Goal: Task Accomplishment & Management: Complete application form

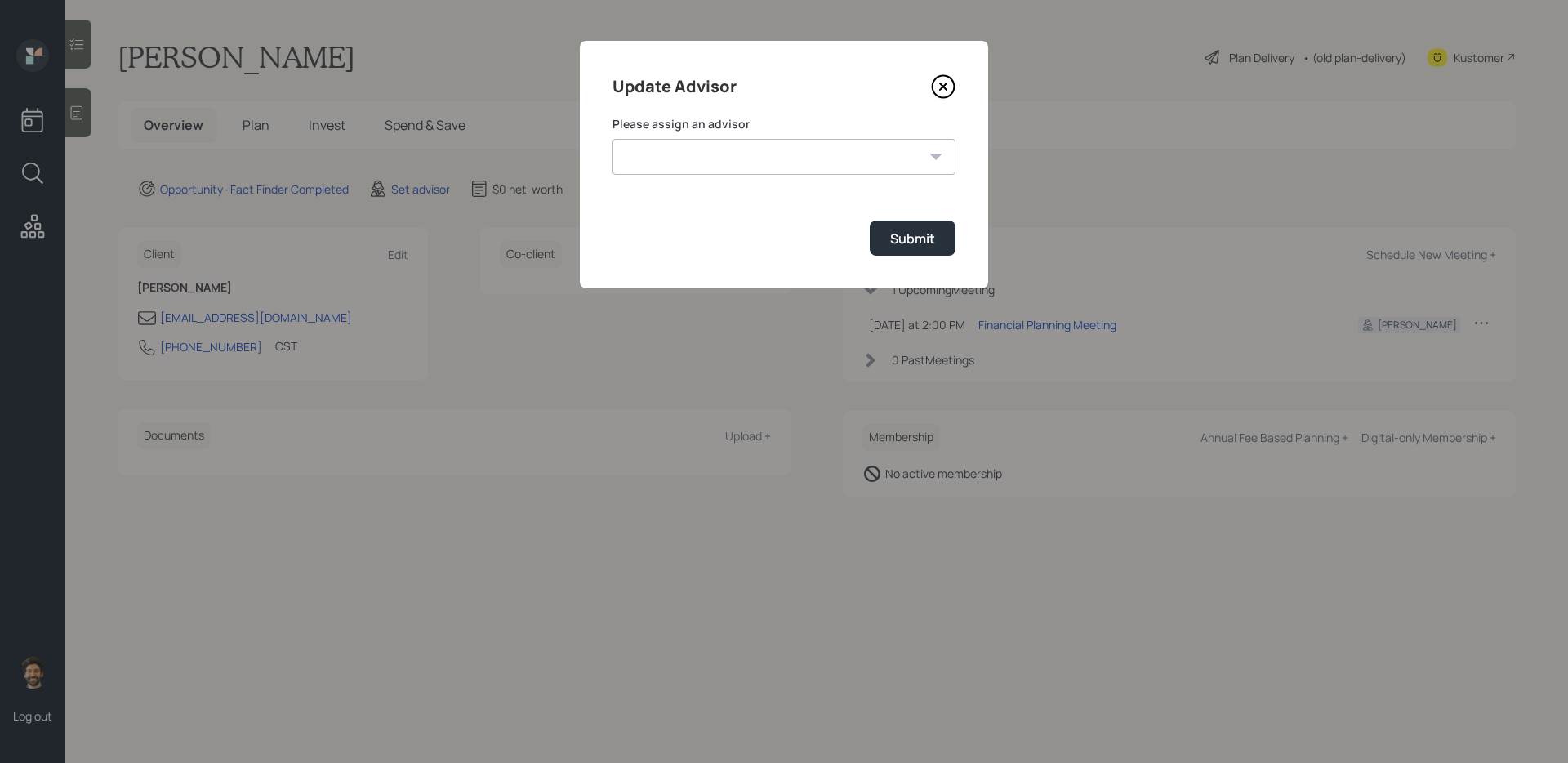
click at [661, 128] on label "Please assign an advisor" at bounding box center [784, 124] width 343 height 17
click at [661, 162] on select "[PERSON_NAME] [PERSON_NAME] [PERSON_NAME] [PERSON_NAME] End [PERSON_NAME] [PERS…" at bounding box center [784, 157] width 343 height 36
select select "f14b762f-c7c2-4b89-9227-8fa891345eea"
click at [612, 139] on select "[PERSON_NAME] [PERSON_NAME] [PERSON_NAME] [PERSON_NAME] End [PERSON_NAME] [PERS…" at bounding box center [784, 157] width 343 height 36
click at [919, 247] on div "Submit" at bounding box center [913, 238] width 45 height 18
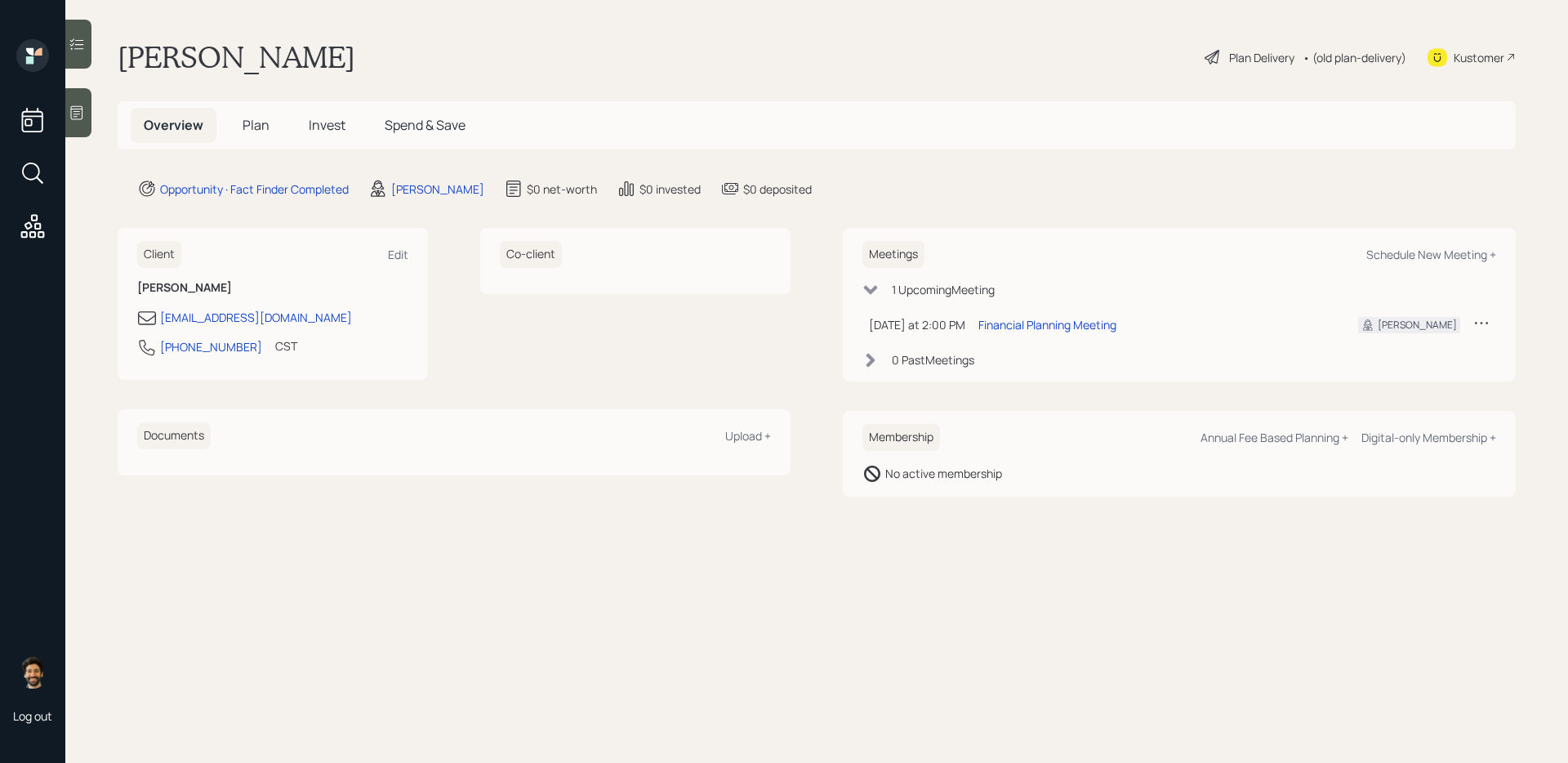
click at [76, 104] on icon at bounding box center [77, 113] width 17 height 17
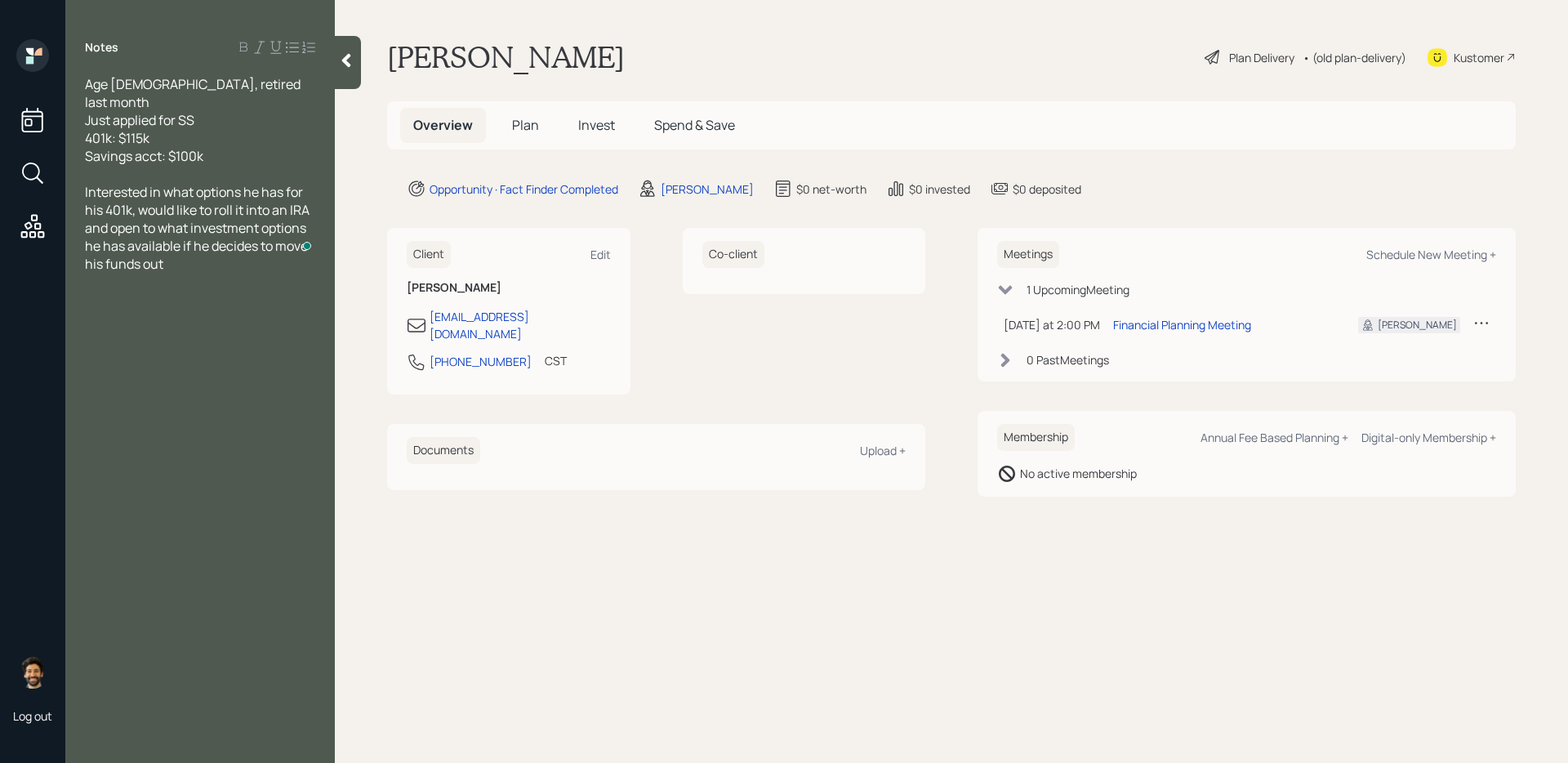
click at [339, 54] on icon at bounding box center [347, 61] width 17 height 17
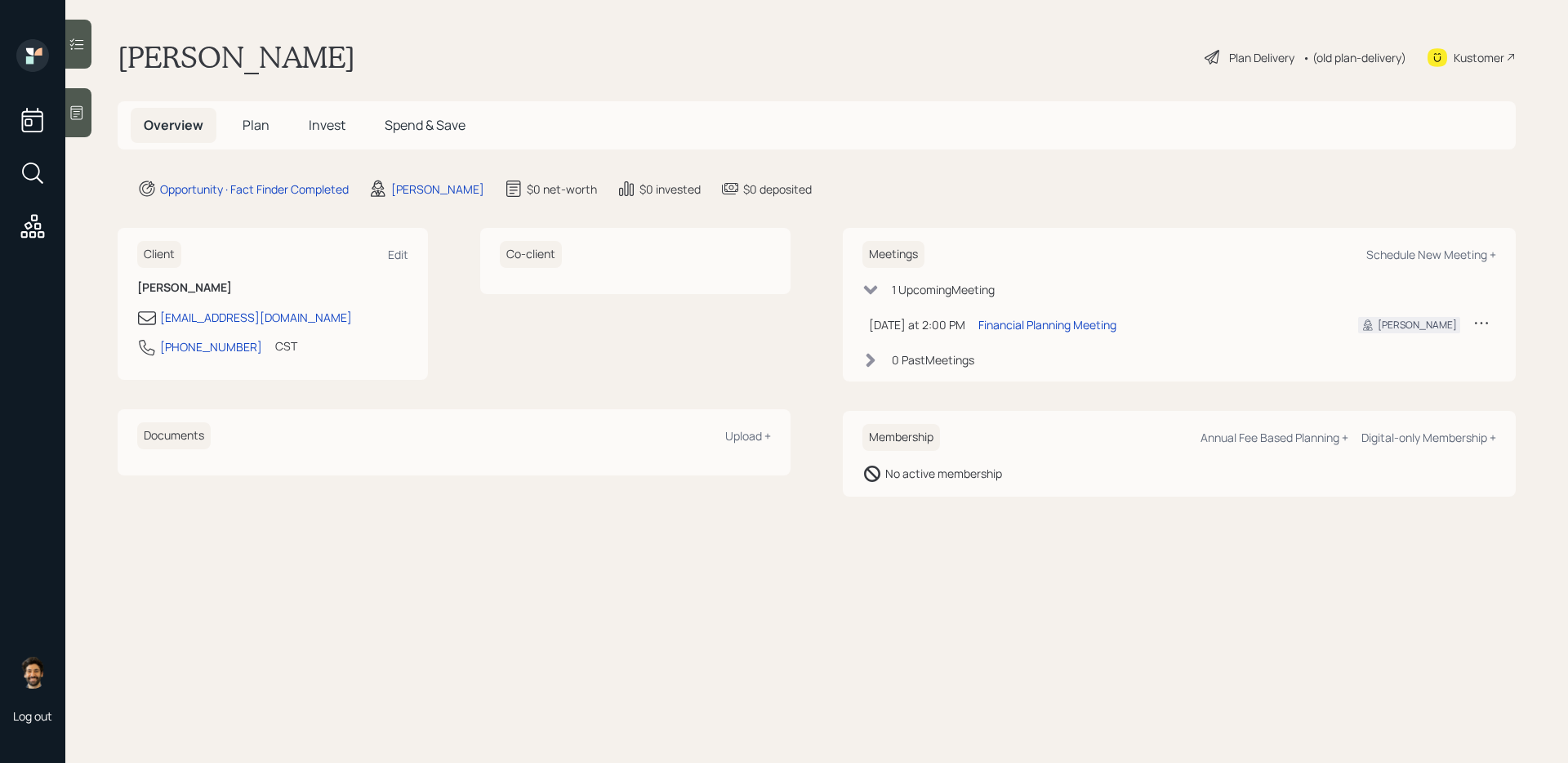
click at [263, 125] on span "Plan" at bounding box center [255, 124] width 27 height 18
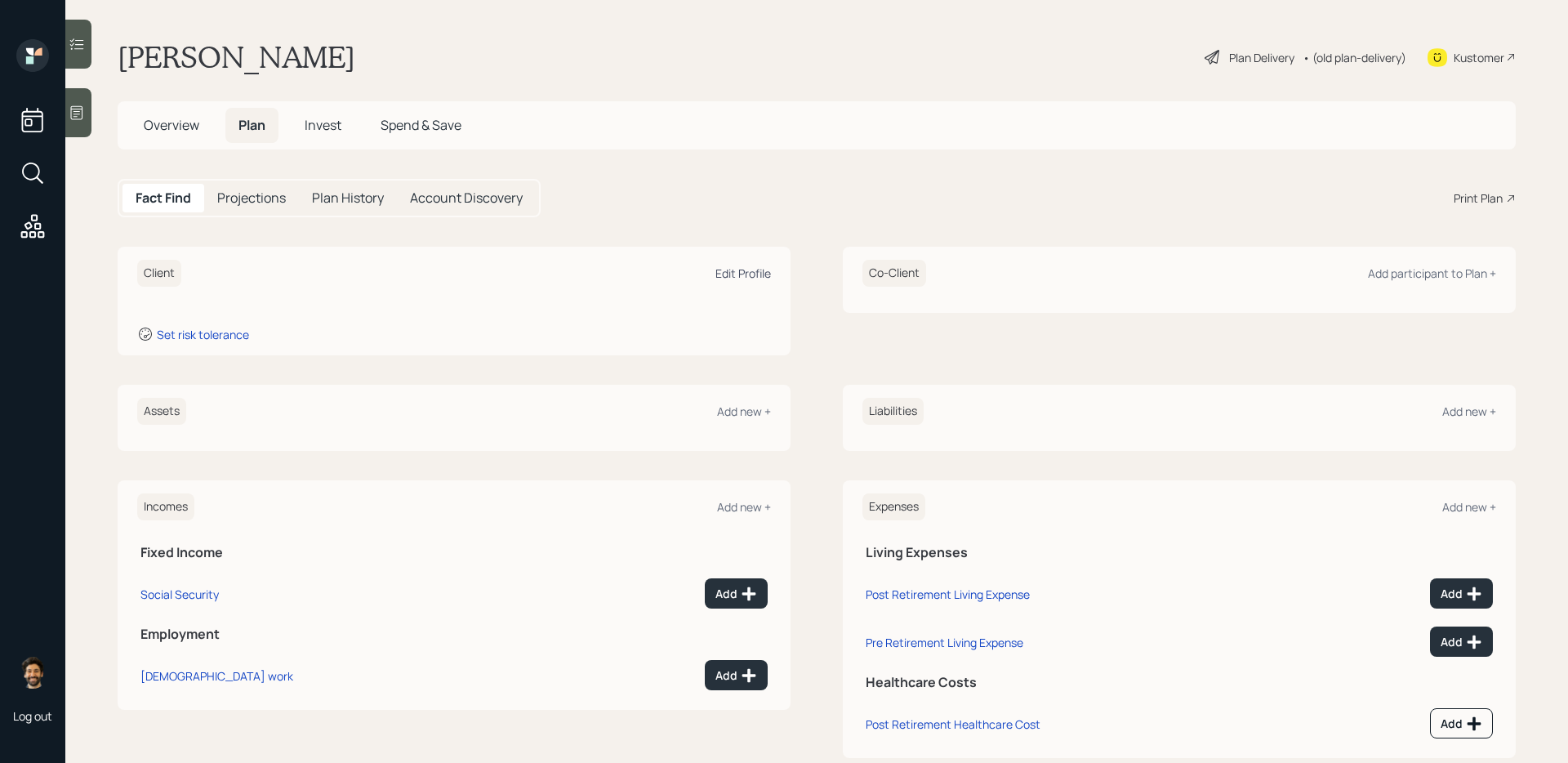
click at [730, 274] on div "Edit Profile" at bounding box center [743, 273] width 56 height 16
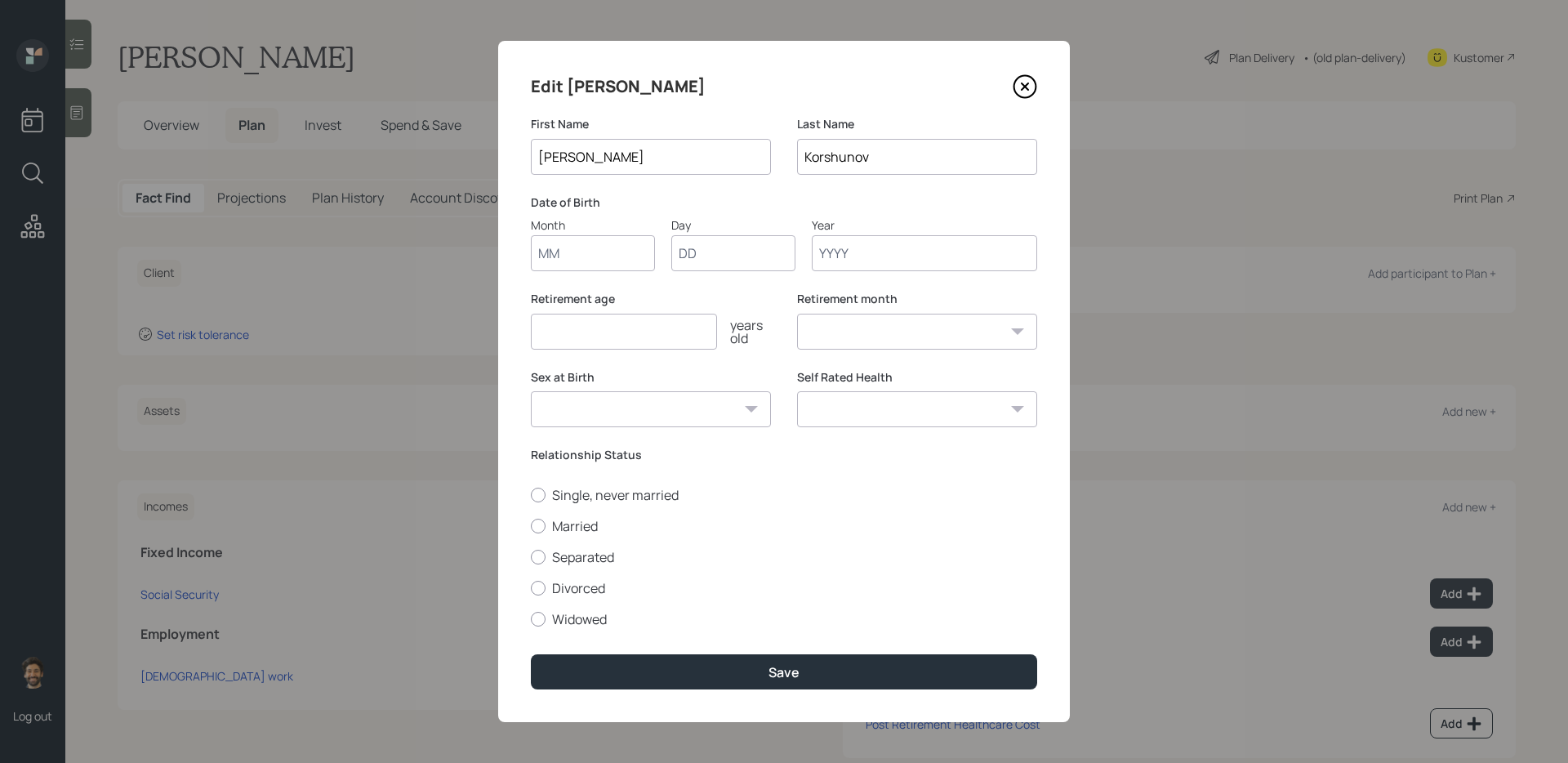
click at [598, 245] on input "Month" at bounding box center [592, 253] width 124 height 36
type input "01"
type input "1958"
select select "1"
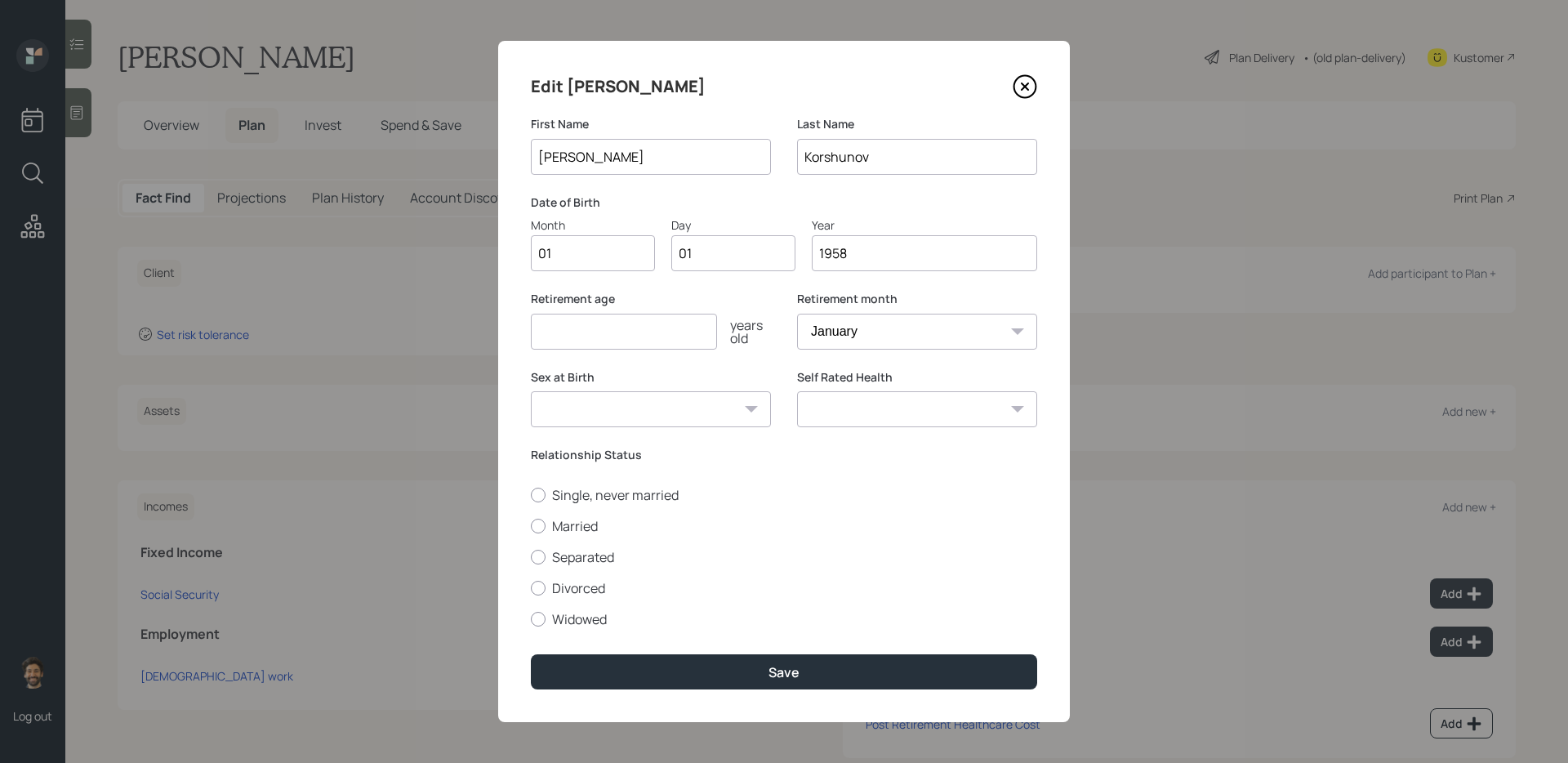
type input "1958"
click at [566, 340] on input "number" at bounding box center [624, 331] width 186 height 36
type input "65"
click at [565, 491] on label "Single, never married" at bounding box center [783, 494] width 506 height 18
click at [530, 494] on input "Single, never married" at bounding box center [530, 494] width 1 height 1
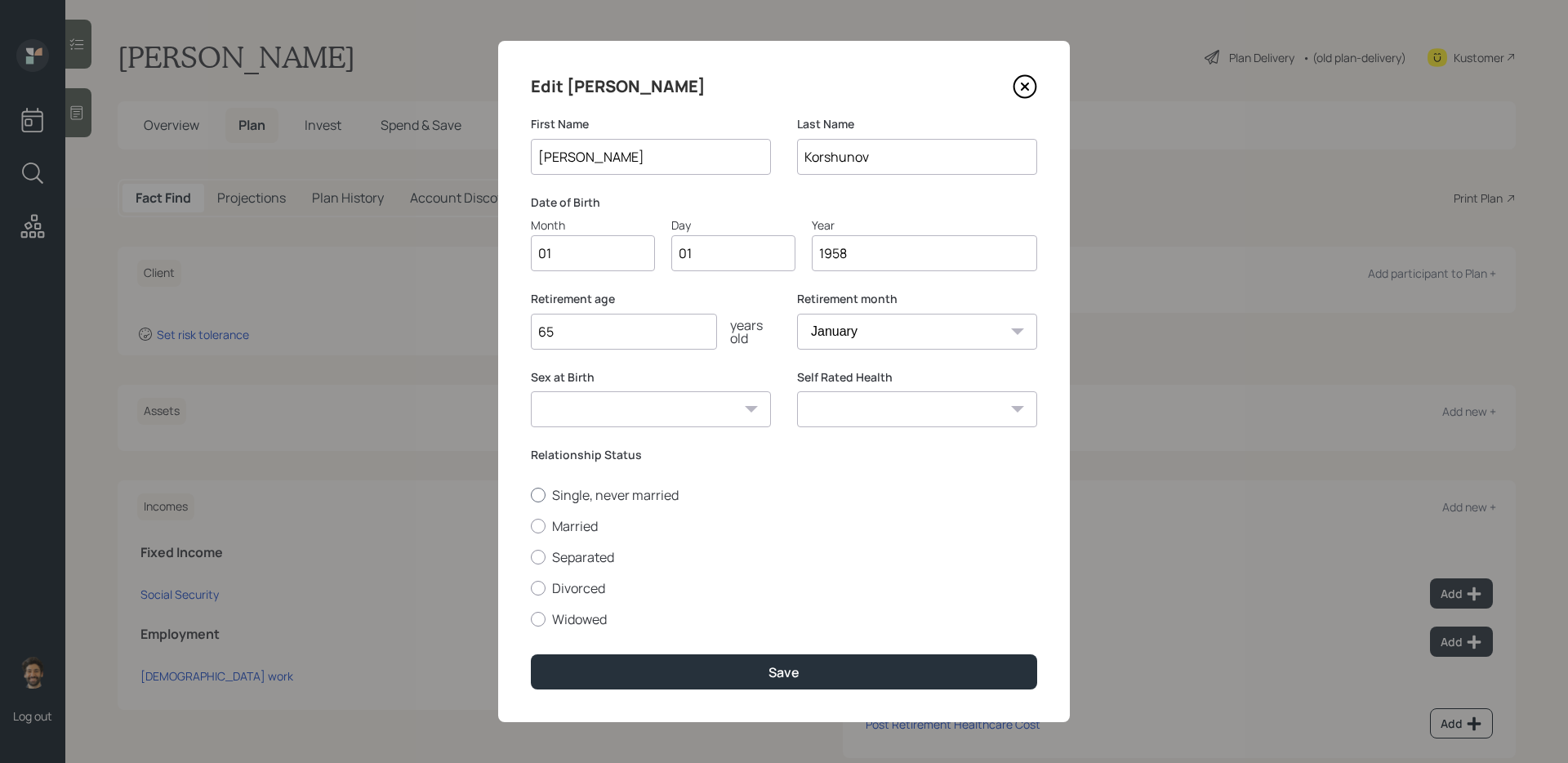
radio input "true"
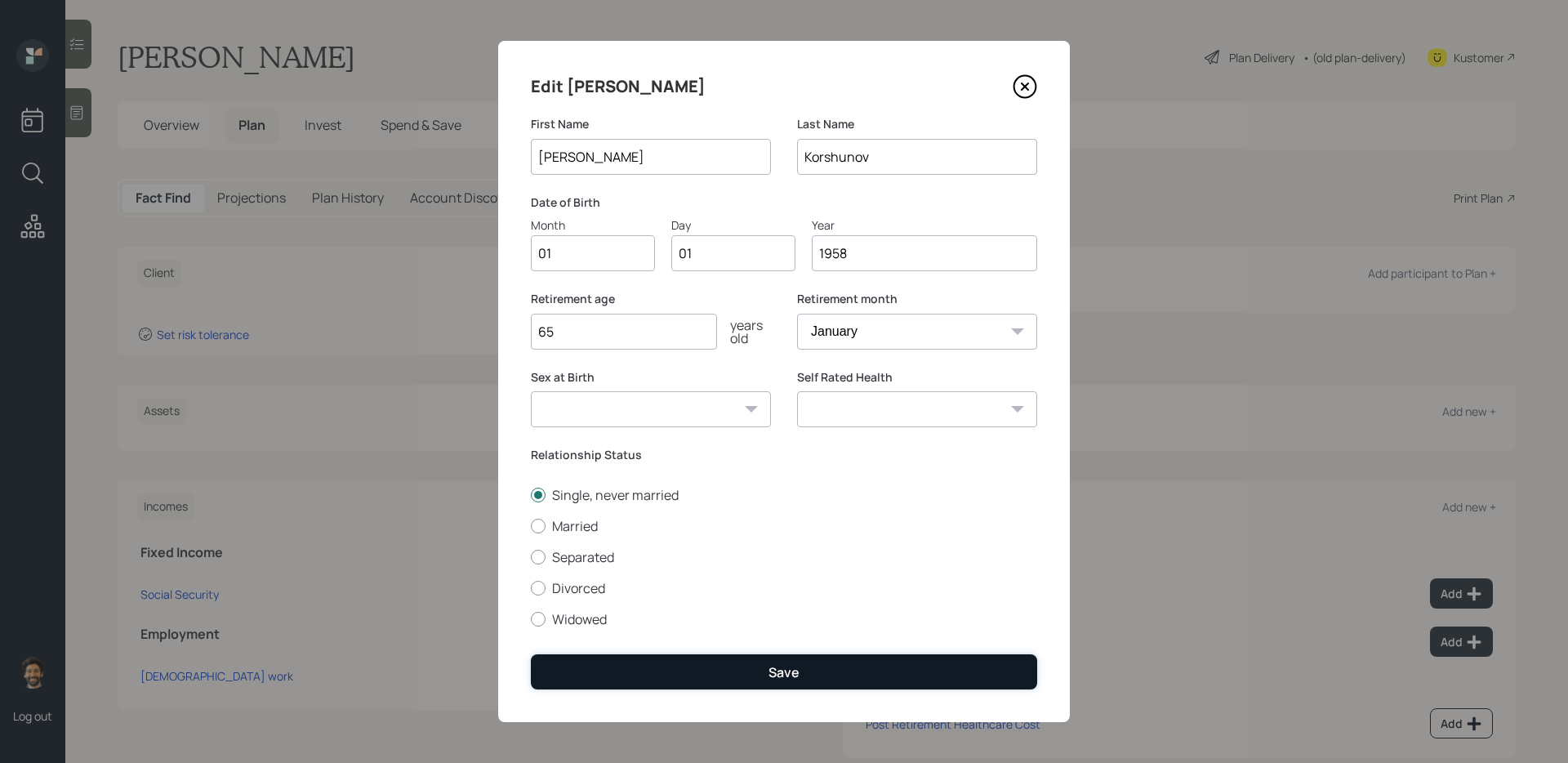
click at [608, 656] on button "Save" at bounding box center [783, 673] width 506 height 35
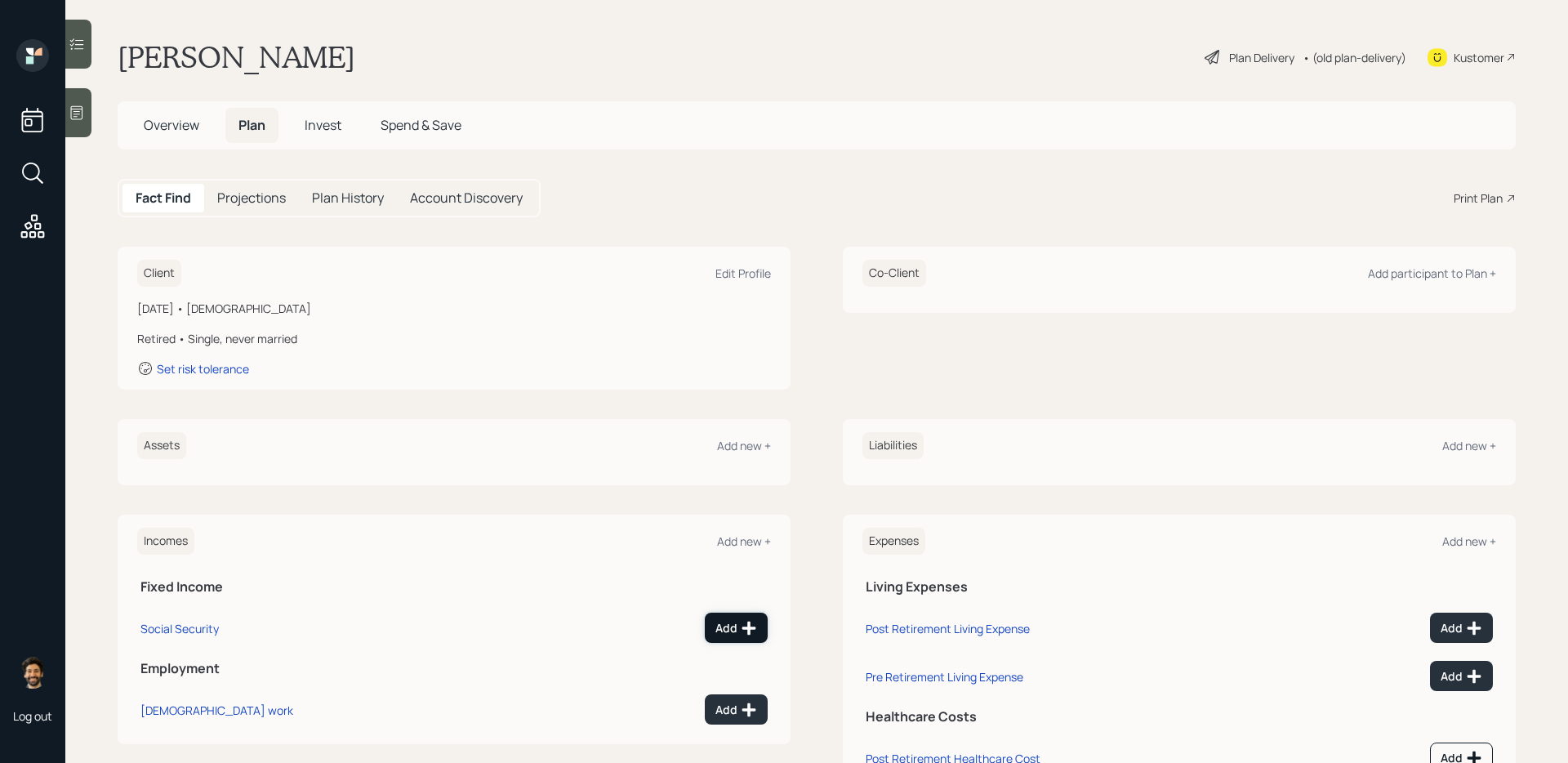
click at [735, 620] on div "Add" at bounding box center [736, 629] width 42 height 17
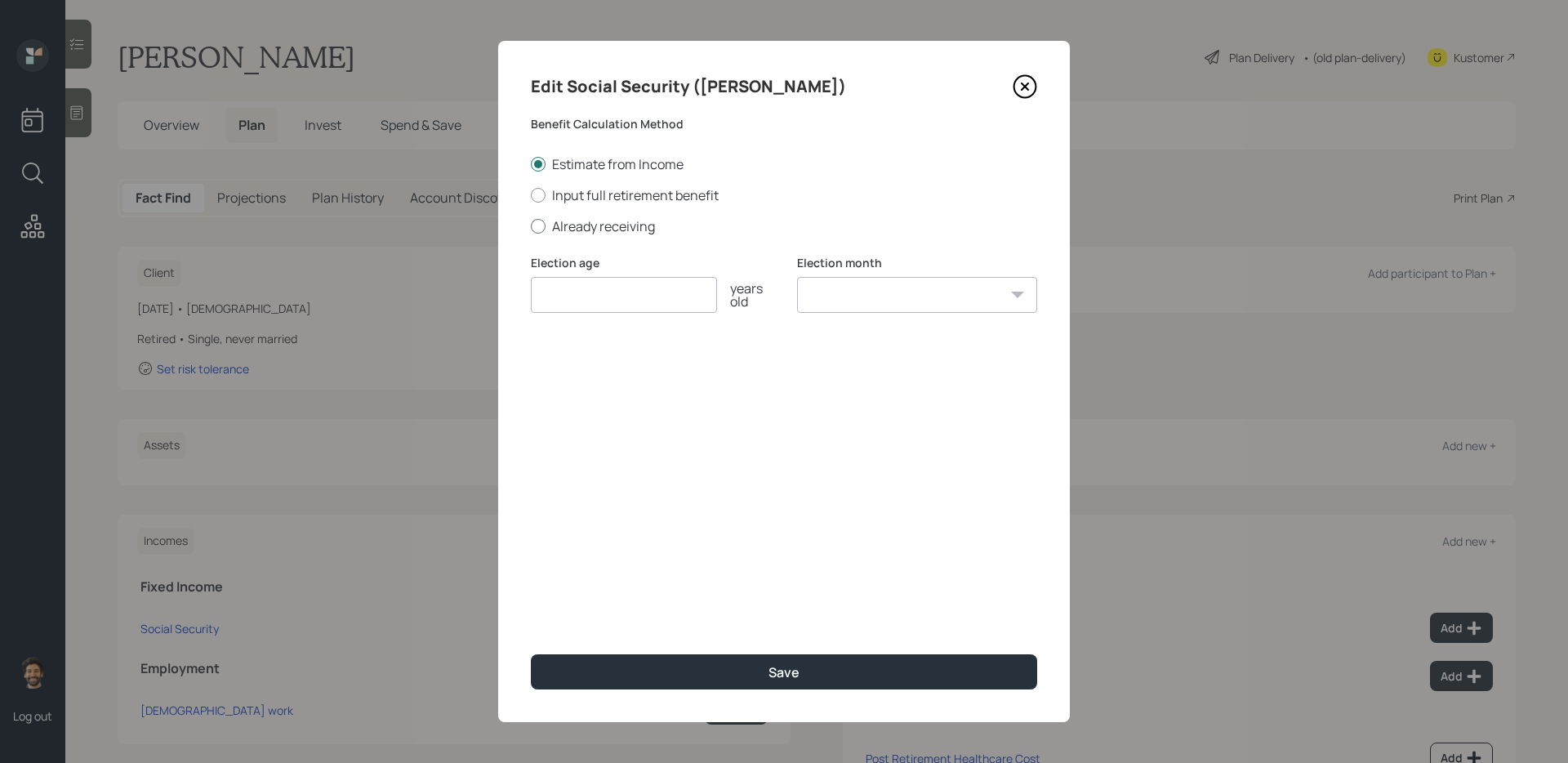
click at [548, 221] on label "Already receiving" at bounding box center [783, 226] width 506 height 18
click at [530, 226] on input "Already receiving" at bounding box center [530, 226] width 1 height 1
radio input "true"
click at [585, 375] on input "$" at bounding box center [783, 373] width 506 height 36
type input "$ 1"
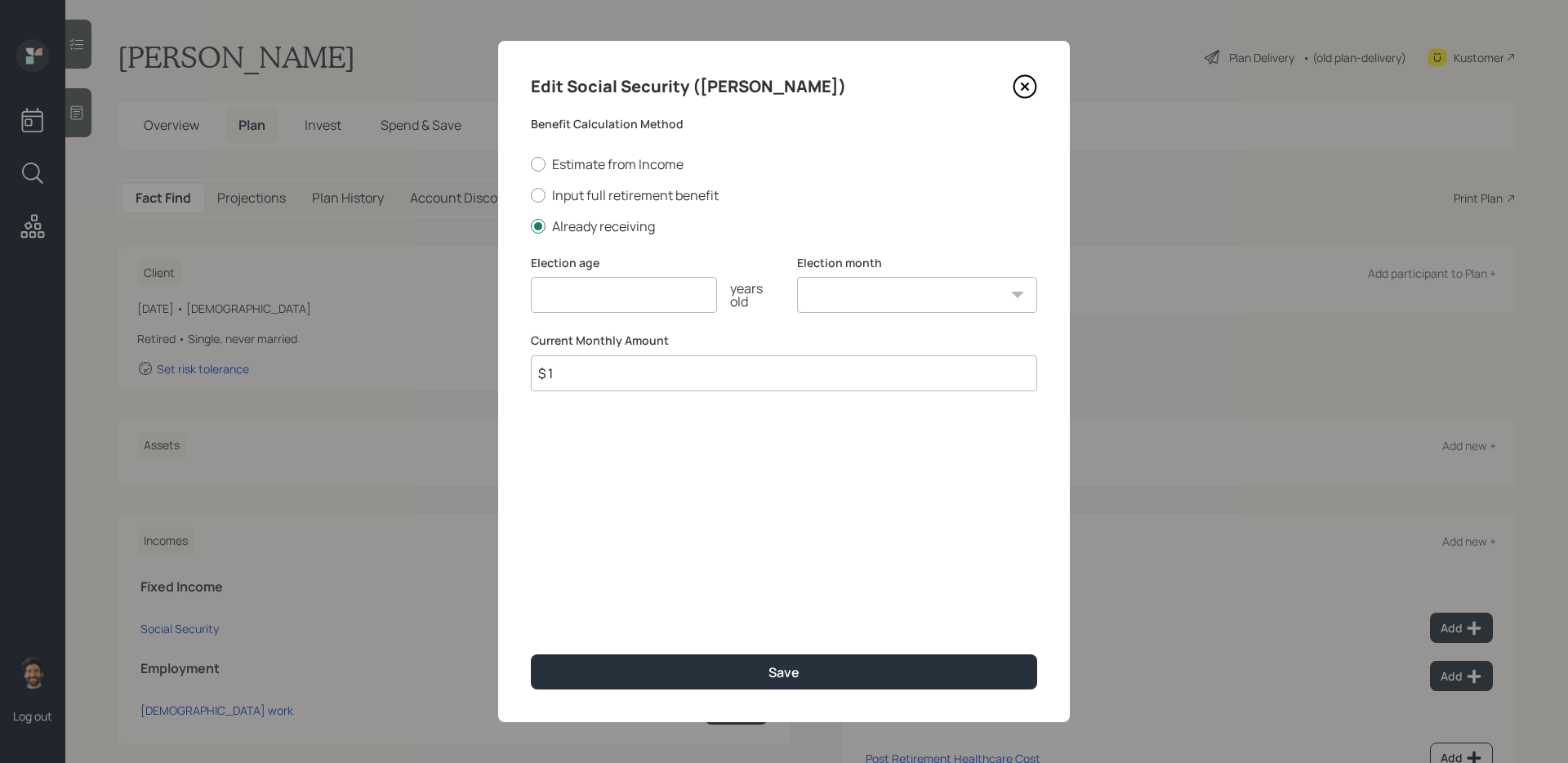
click at [573, 309] on input "number" at bounding box center [624, 295] width 186 height 36
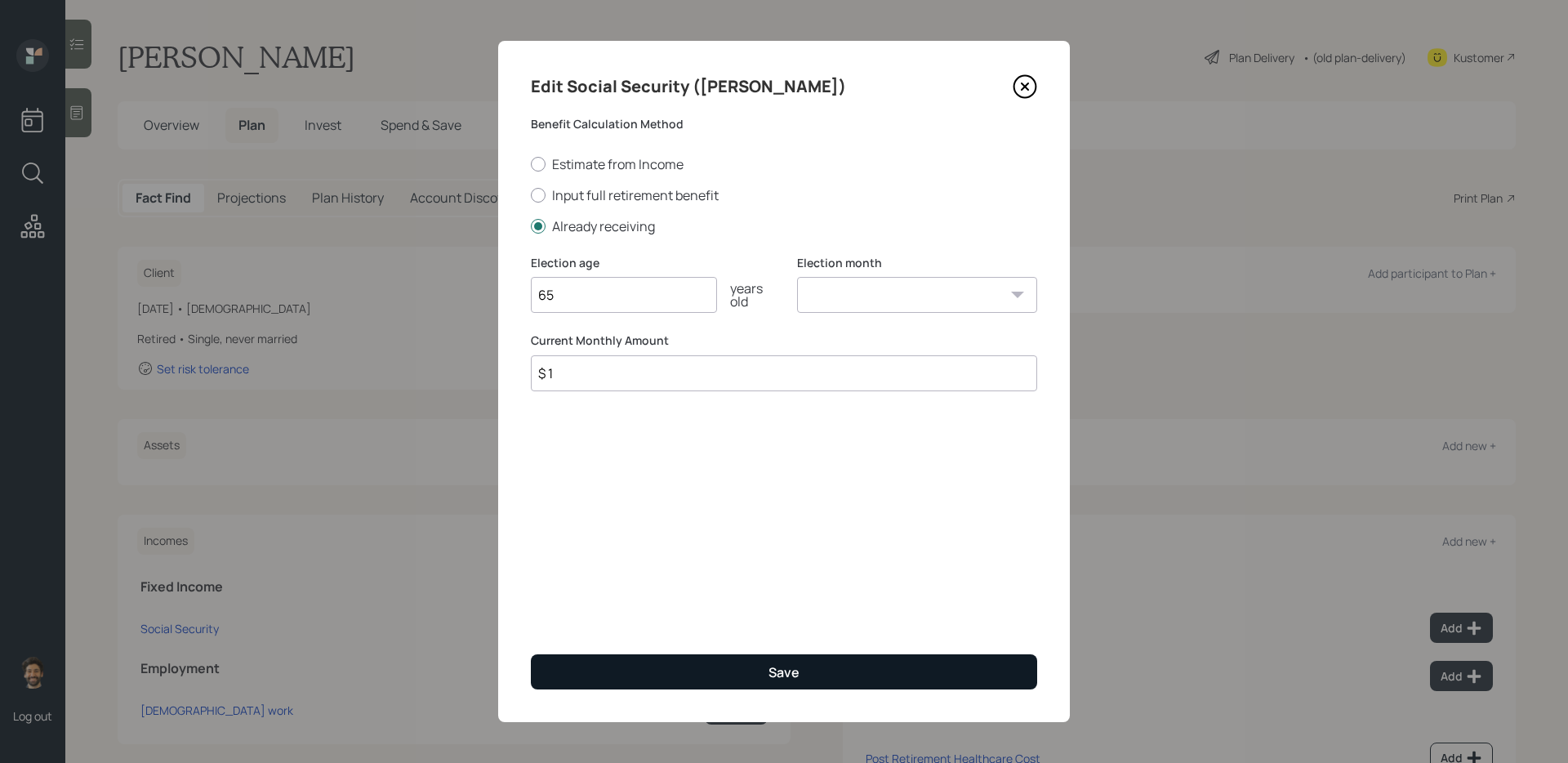
type input "65"
click at [569, 665] on button "Save" at bounding box center [783, 673] width 506 height 35
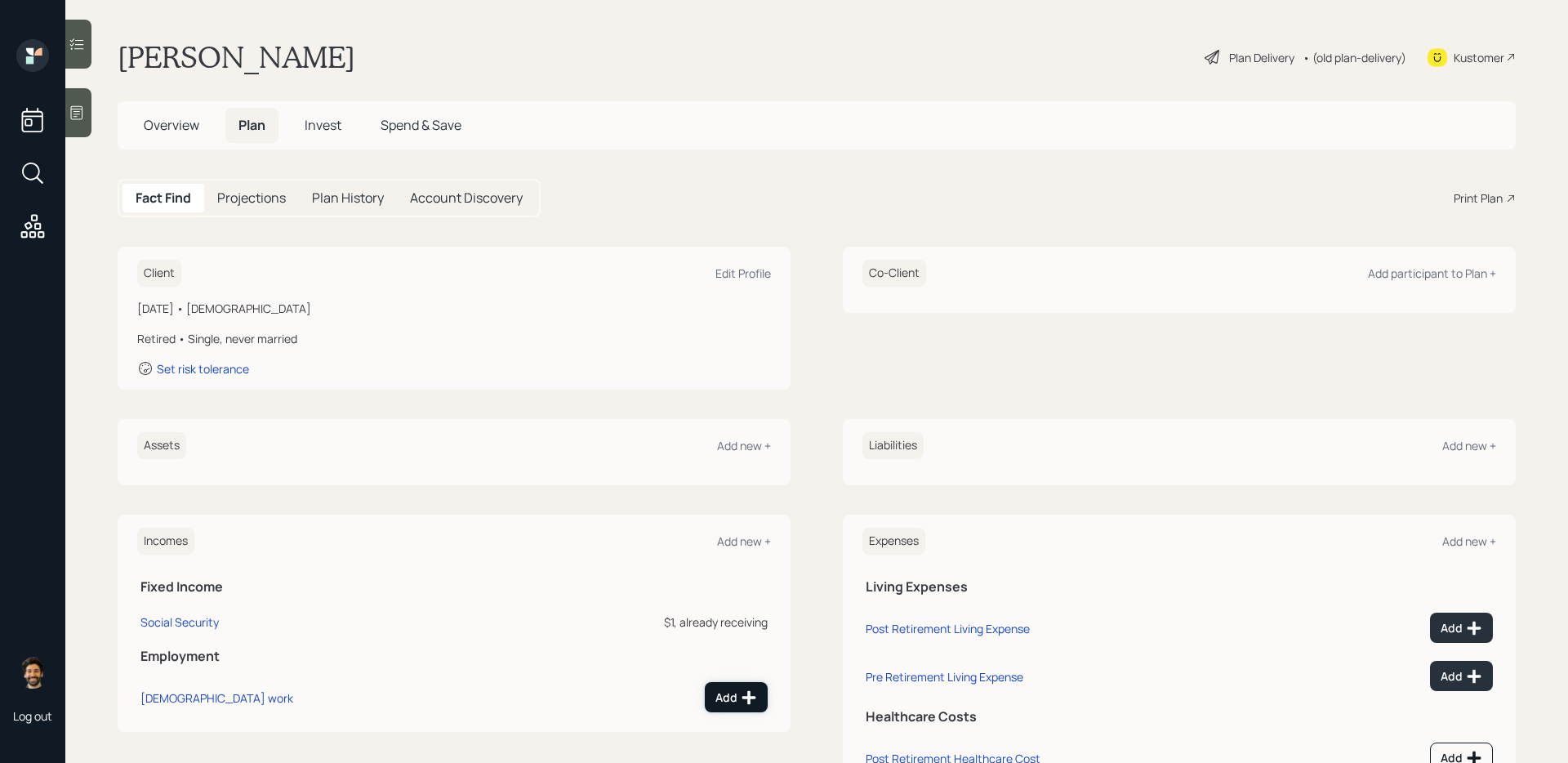
click at [732, 689] on div "Add" at bounding box center [736, 698] width 42 height 17
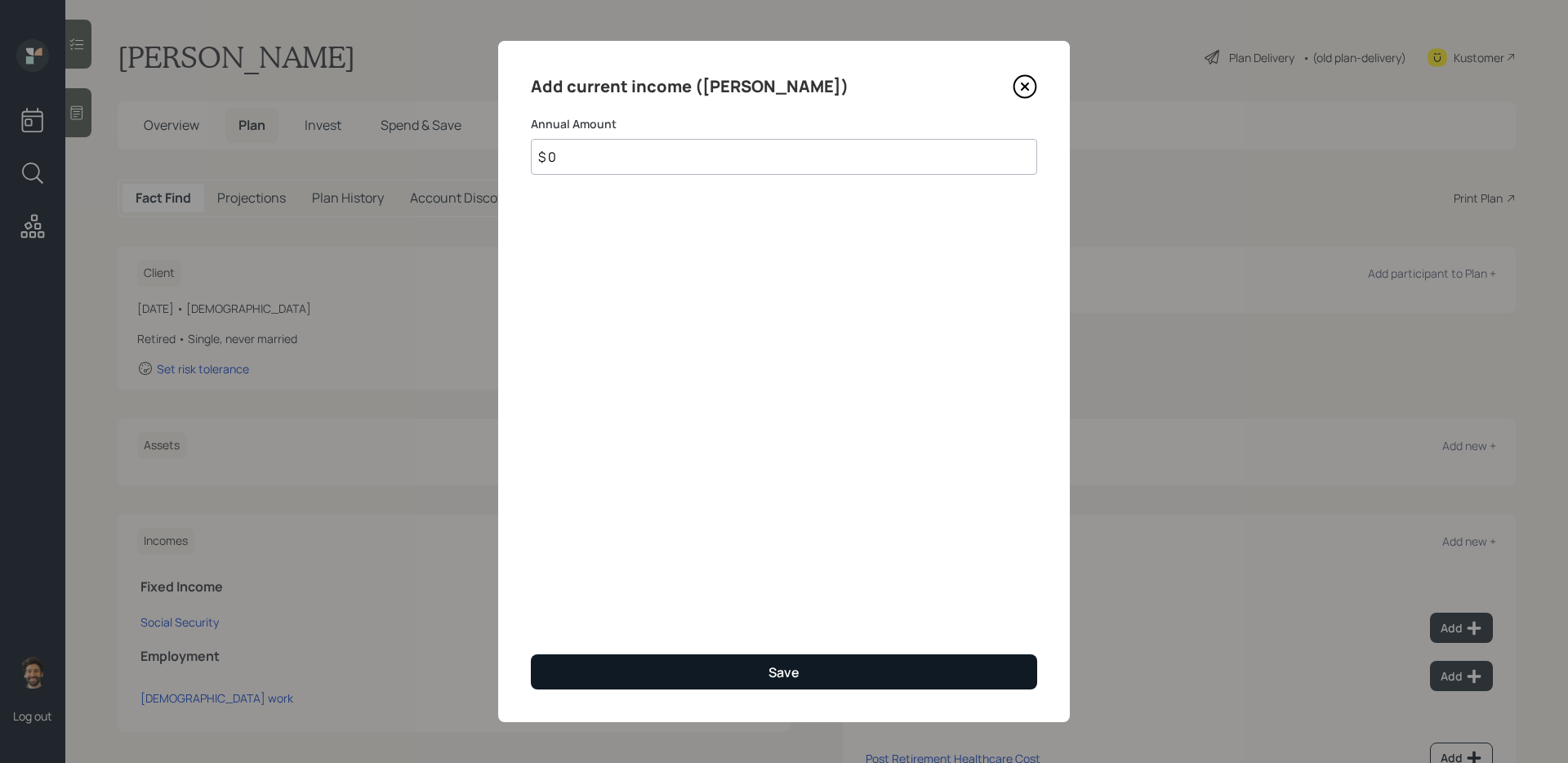
type input "$ 0"
click at [667, 662] on button "Save" at bounding box center [783, 673] width 506 height 35
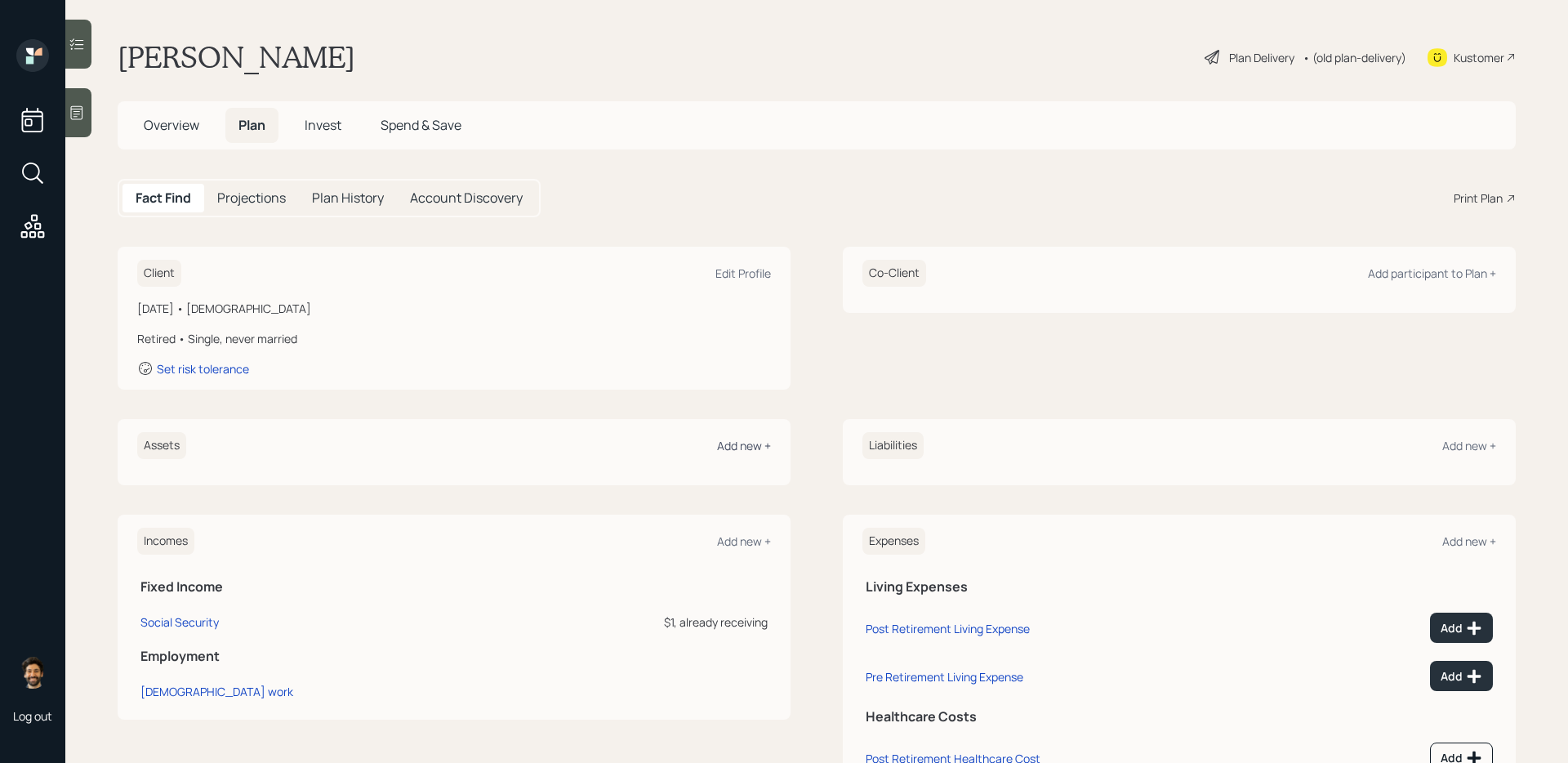
click at [754, 445] on div "Add new +" at bounding box center [744, 446] width 54 height 16
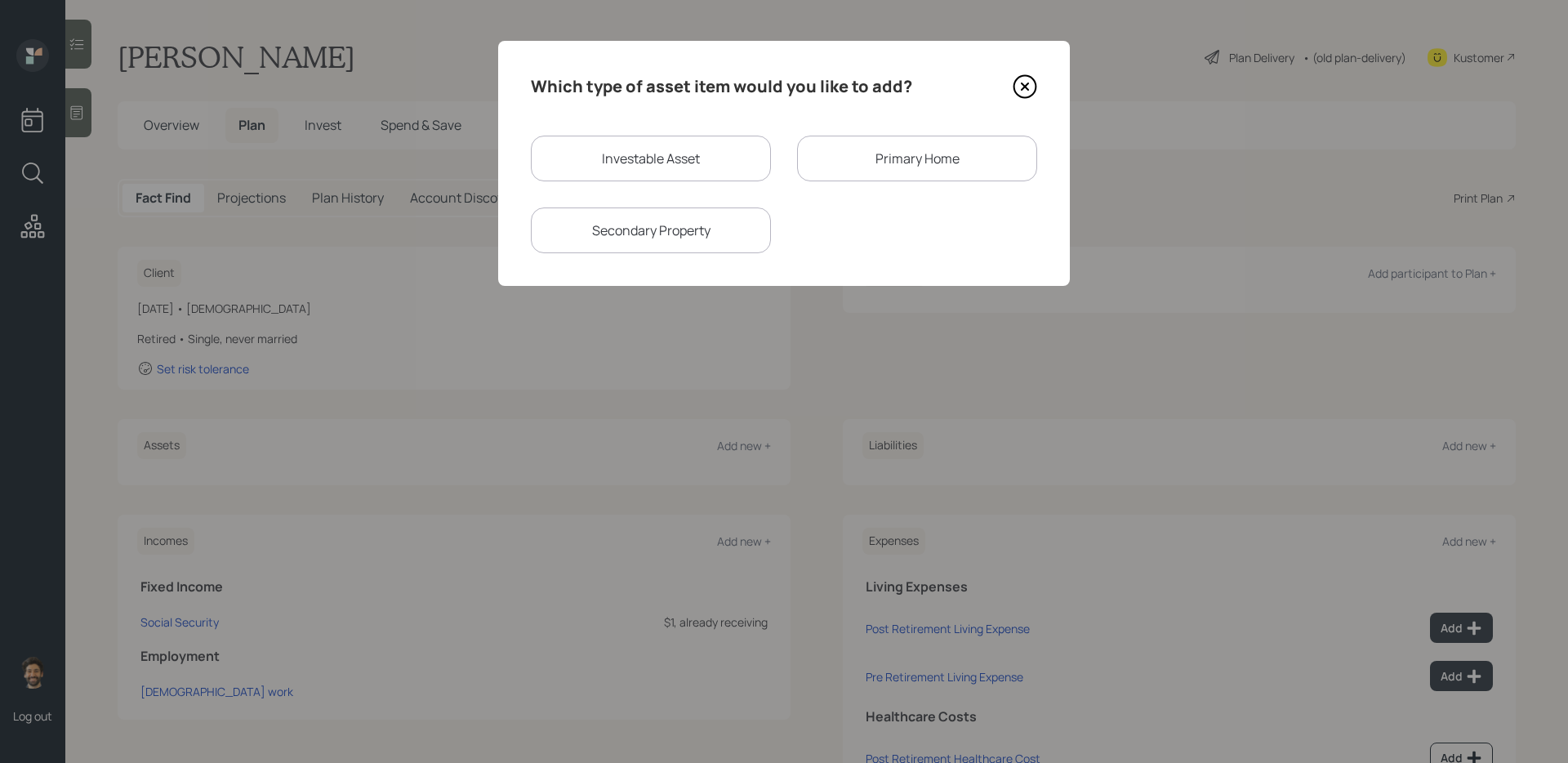
click at [629, 178] on div "Investable Asset" at bounding box center [651, 158] width 241 height 46
select select "taxable"
select select "balanced"
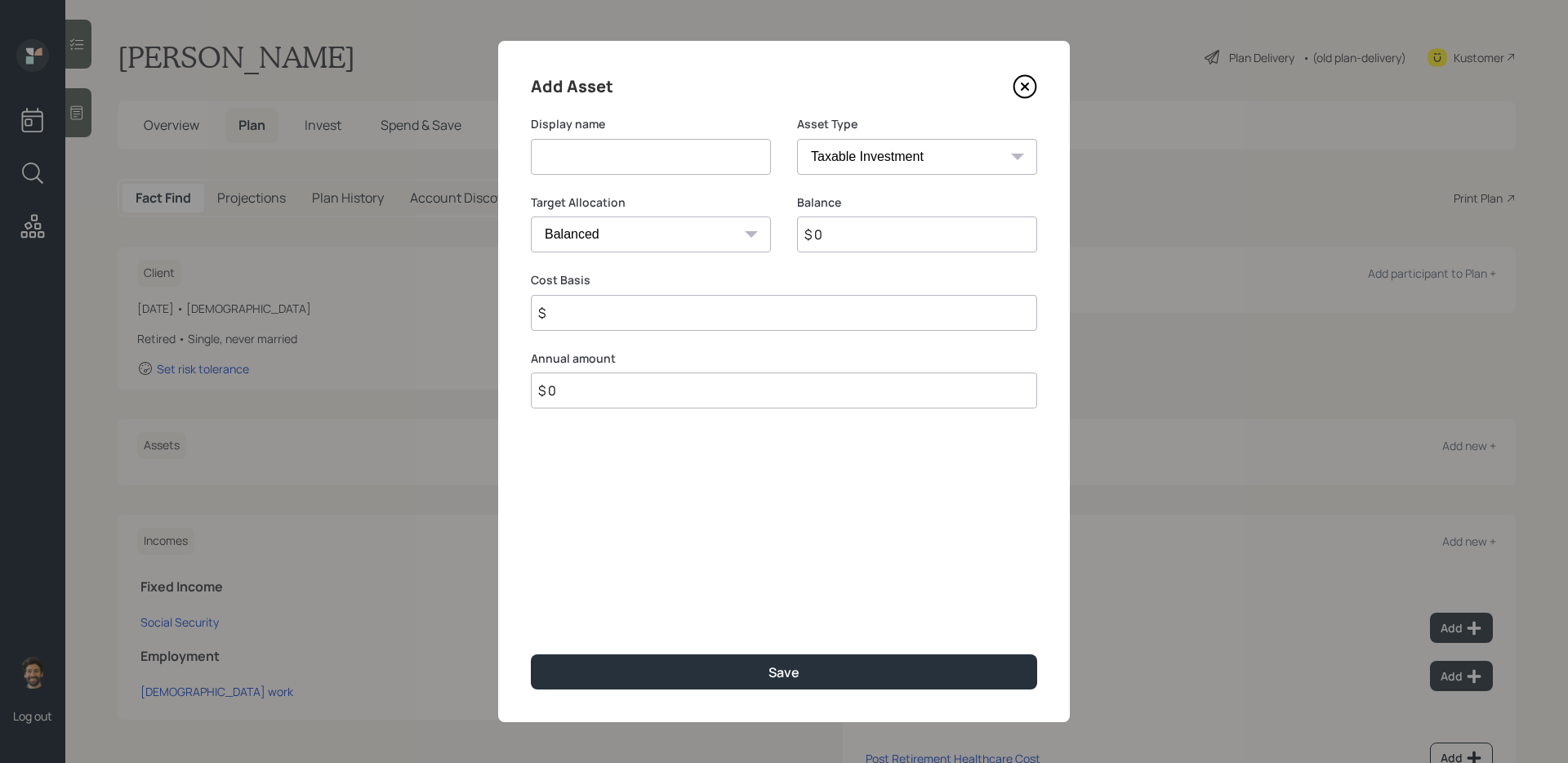
click at [597, 146] on input at bounding box center [651, 157] width 241 height 36
type input "401k"
click at [853, 234] on input "$ 0" at bounding box center [917, 234] width 241 height 36
type input "$ 115,000"
click at [853, 161] on select "SEP [PERSON_NAME] IRA 401(k) [PERSON_NAME] 401(k) 403(b) [PERSON_NAME] 403(b) 4…" at bounding box center [917, 157] width 241 height 36
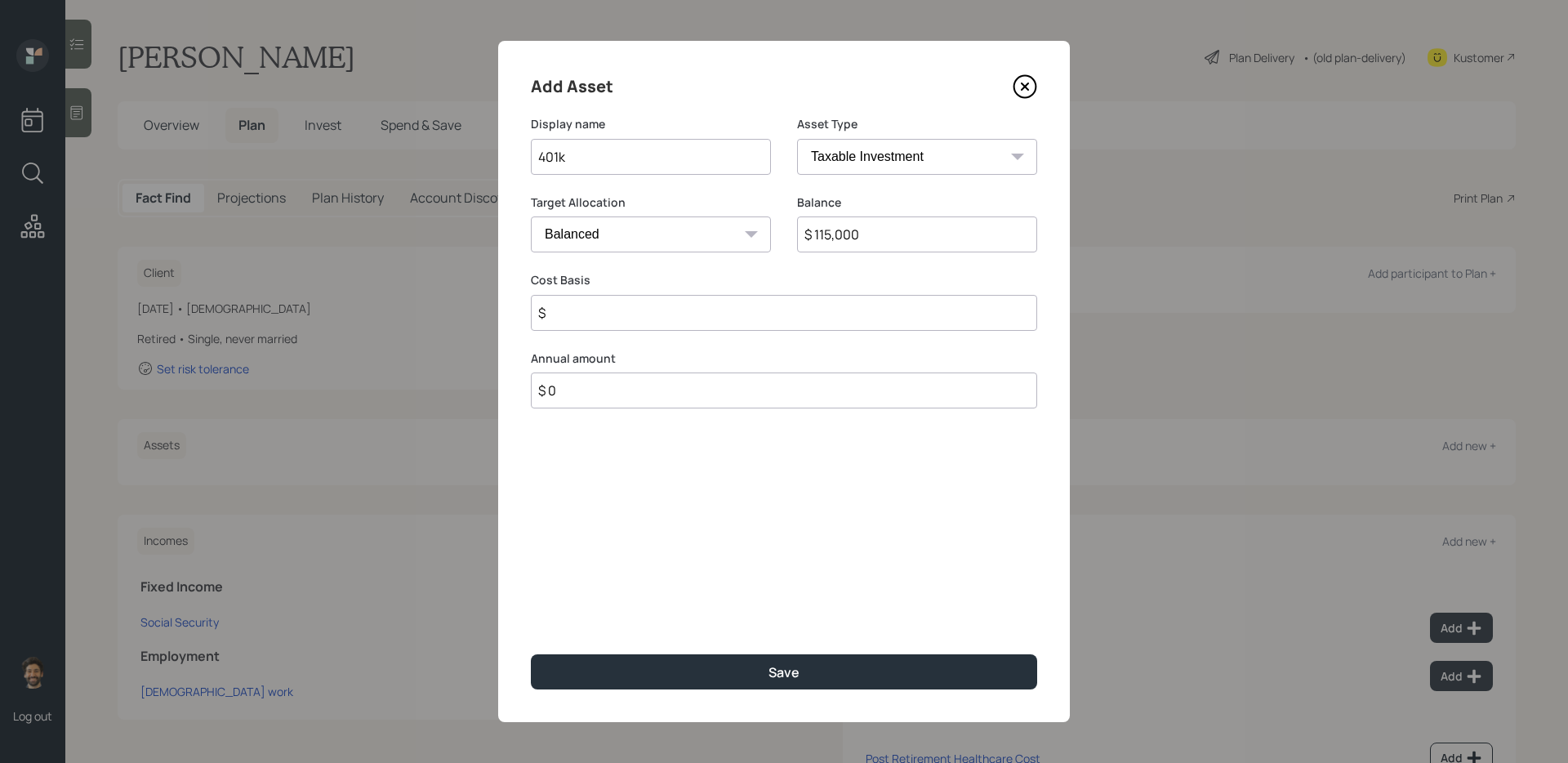
select select "company_sponsored"
click at [797, 139] on select "SEP [PERSON_NAME] IRA 401(k) [PERSON_NAME] 401(k) 403(b) [PERSON_NAME] 403(b) 4…" at bounding box center [917, 157] width 241 height 36
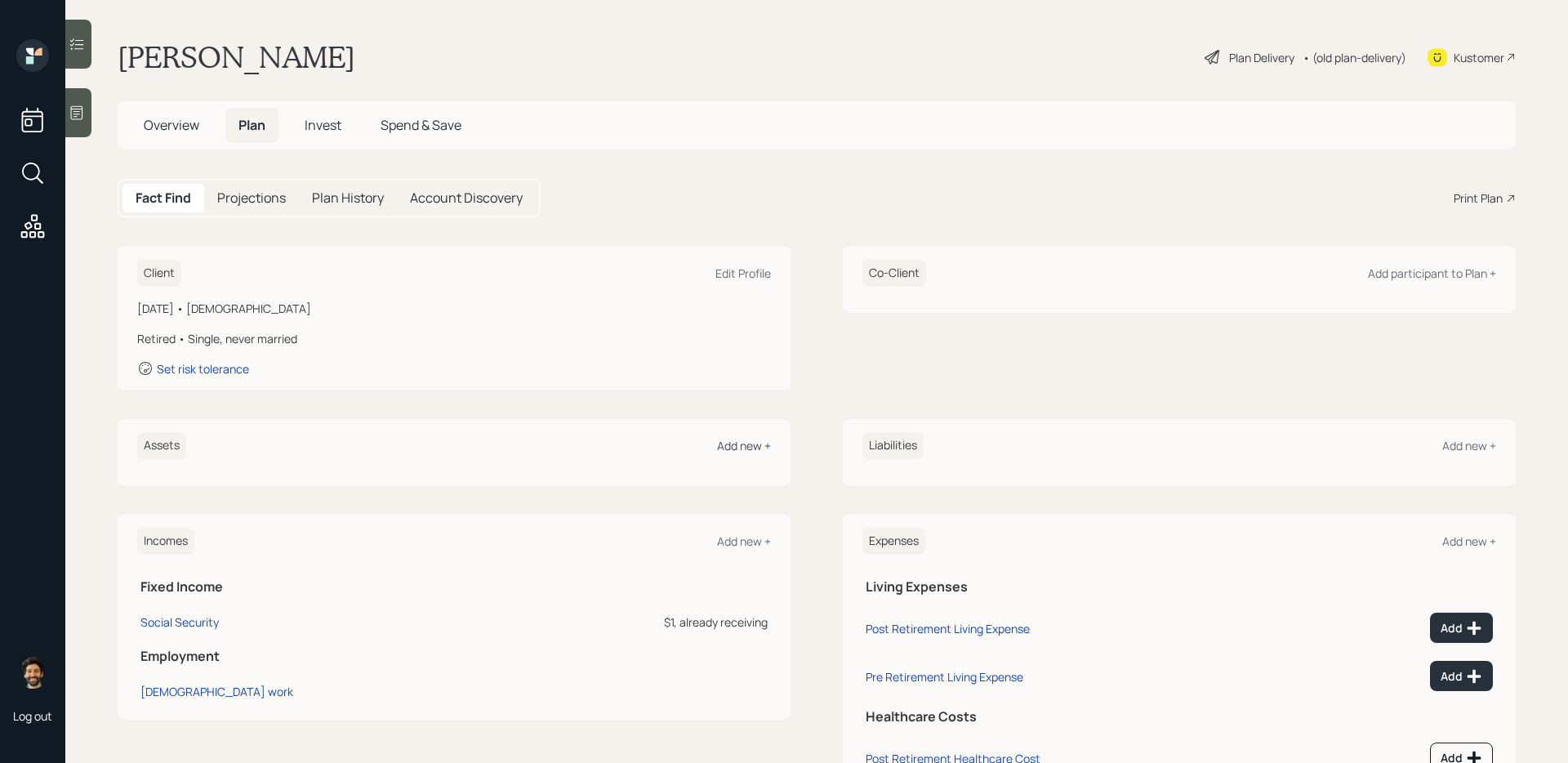
click at [733, 450] on div "Add new +" at bounding box center [744, 446] width 54 height 16
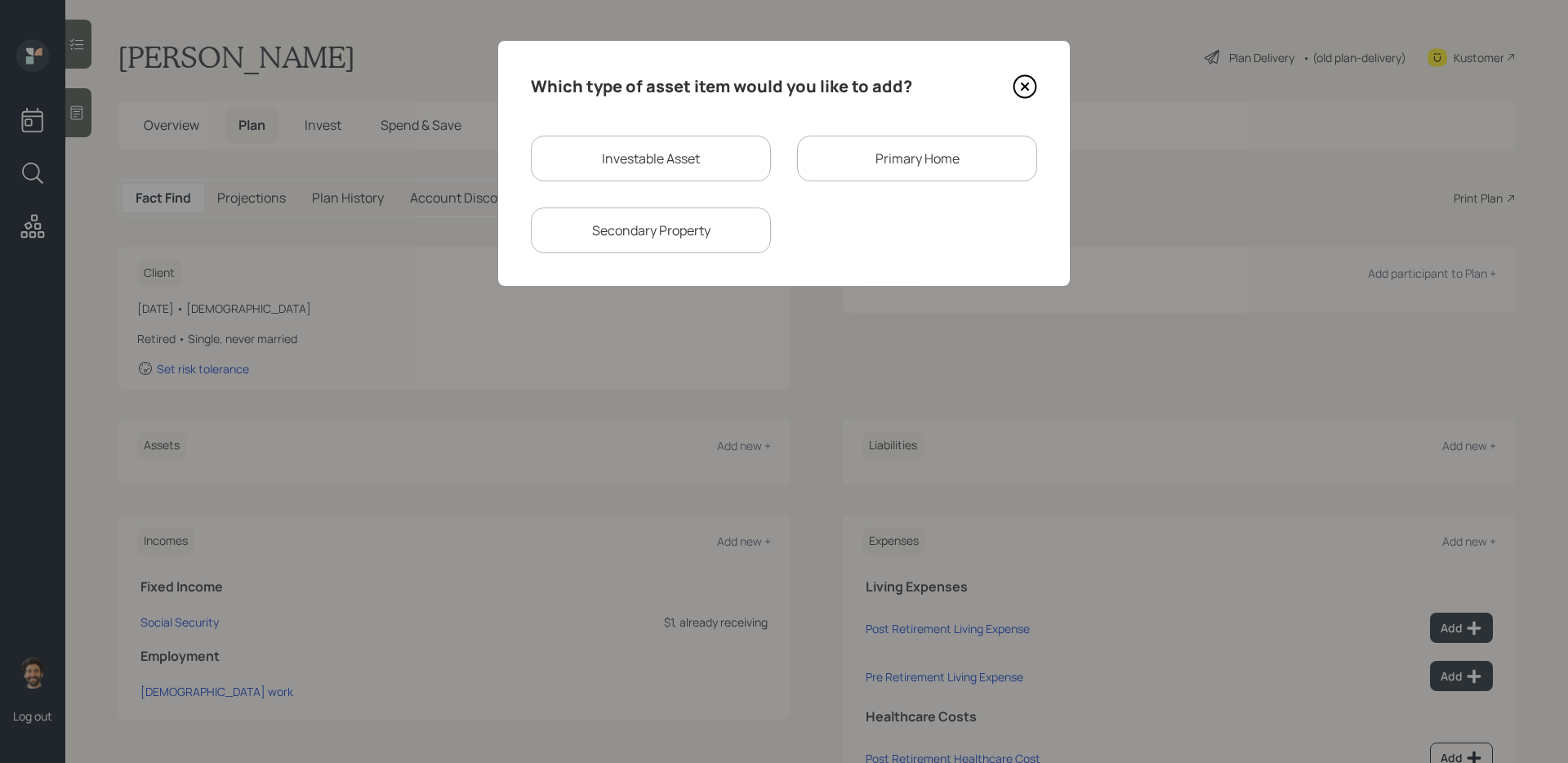
click at [659, 172] on div "Investable Asset" at bounding box center [651, 158] width 241 height 46
select select "taxable"
select select "balanced"
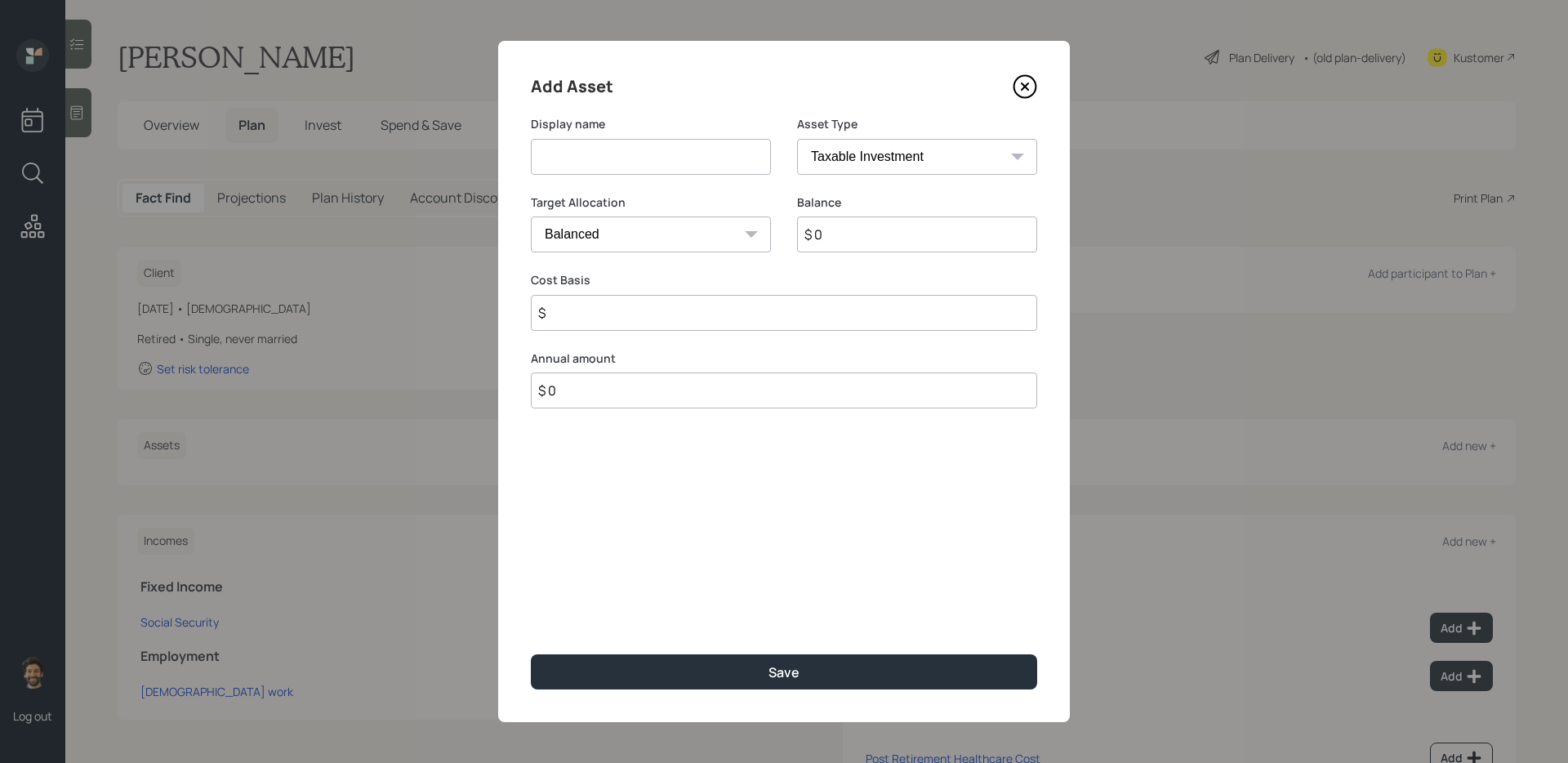
click at [591, 166] on input at bounding box center [651, 157] width 241 height 36
type input "401k"
click at [833, 234] on input "$ 0" at bounding box center [917, 234] width 241 height 36
type input "$ 115,000"
click at [853, 155] on select "SEP [PERSON_NAME] IRA 401(k) [PERSON_NAME] 401(k) 403(b) [PERSON_NAME] 403(b) 4…" at bounding box center [917, 157] width 241 height 36
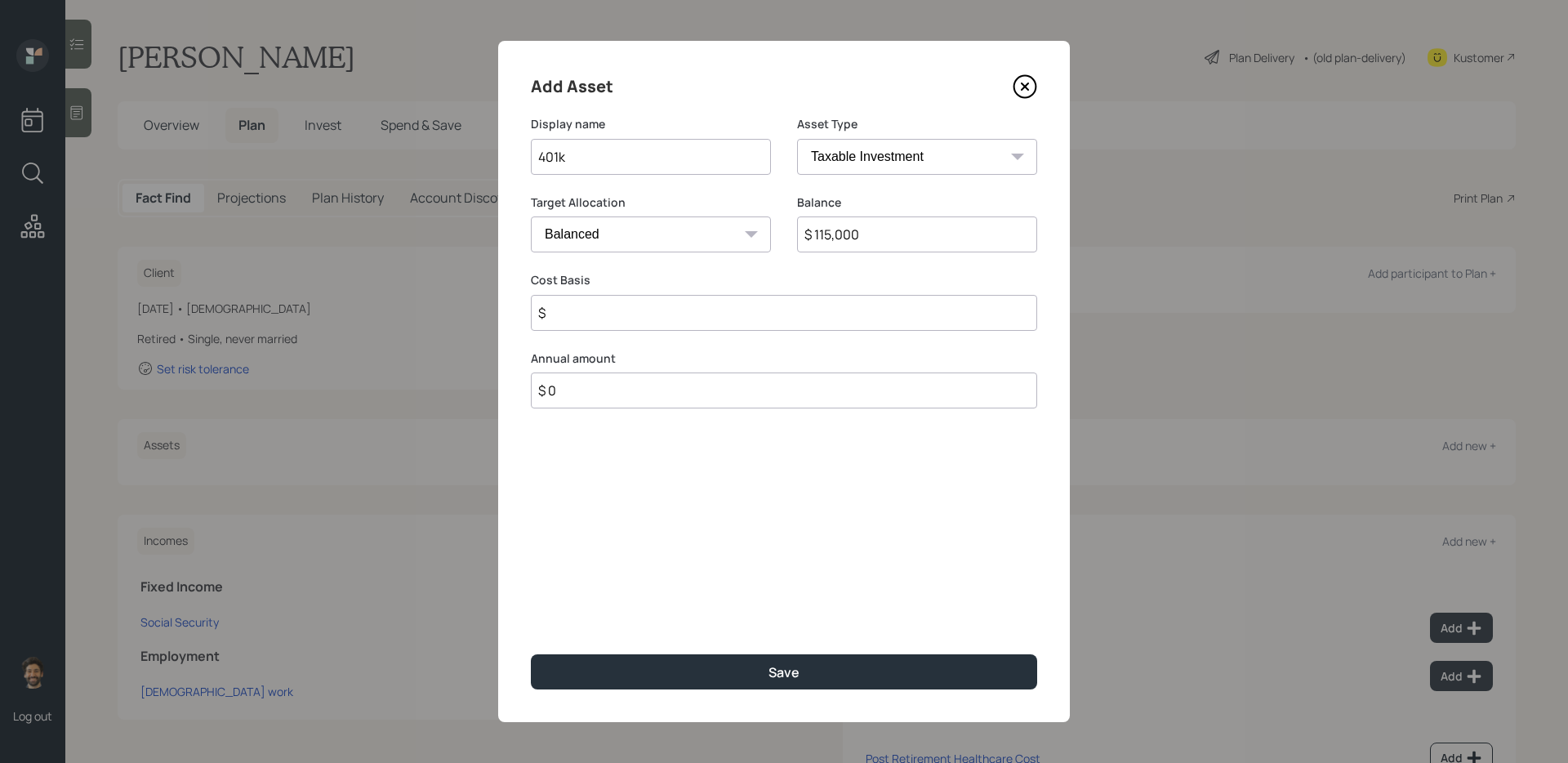
select select "company_sponsored"
click at [797, 139] on select "SEP [PERSON_NAME] IRA 401(k) [PERSON_NAME] 401(k) 403(b) [PERSON_NAME] 403(b) 4…" at bounding box center [917, 157] width 241 height 36
click at [610, 306] on input "number" at bounding box center [638, 312] width 215 height 36
type input "0"
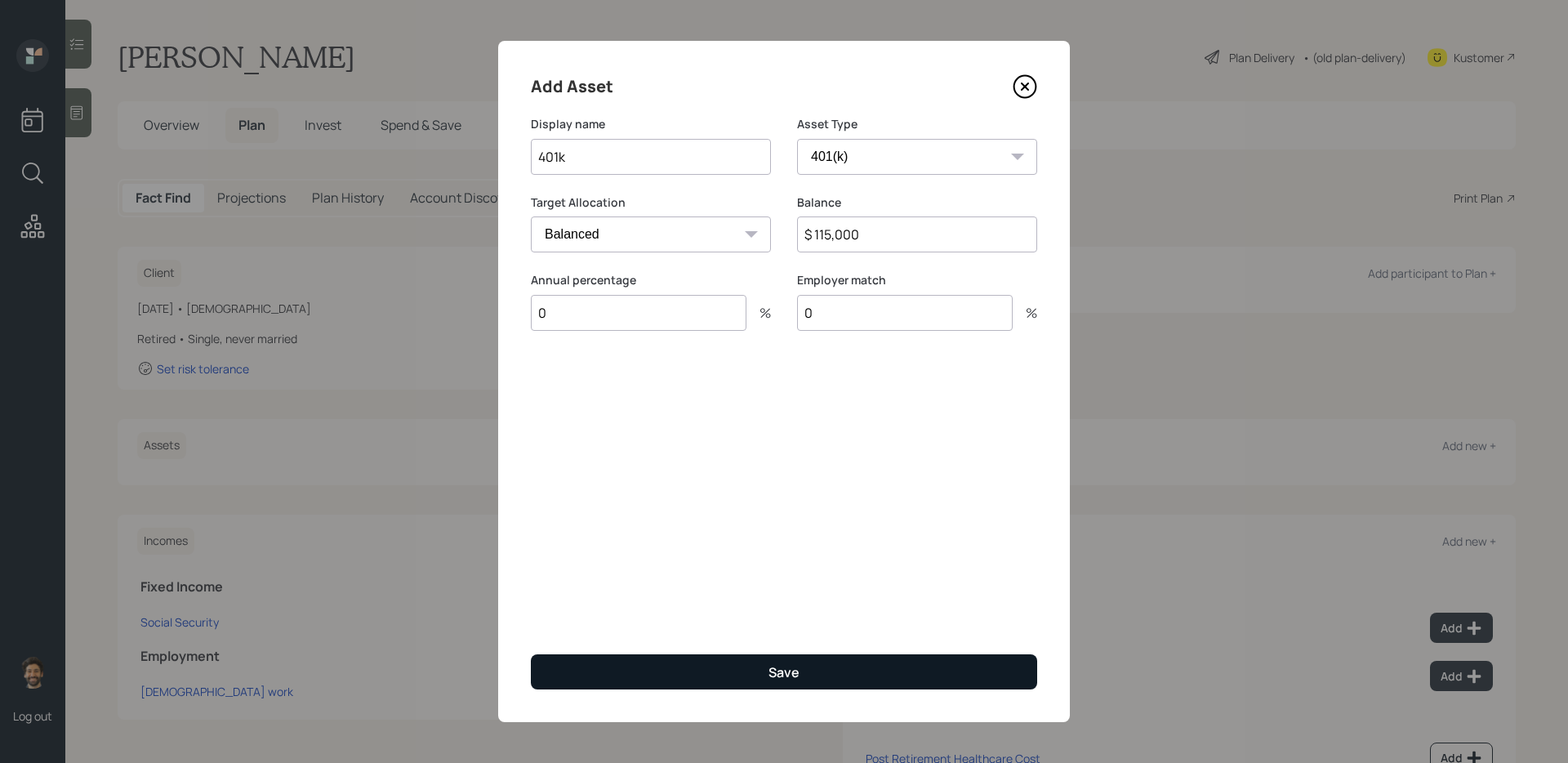
type input "0"
click at [574, 663] on button "Save" at bounding box center [783, 673] width 506 height 35
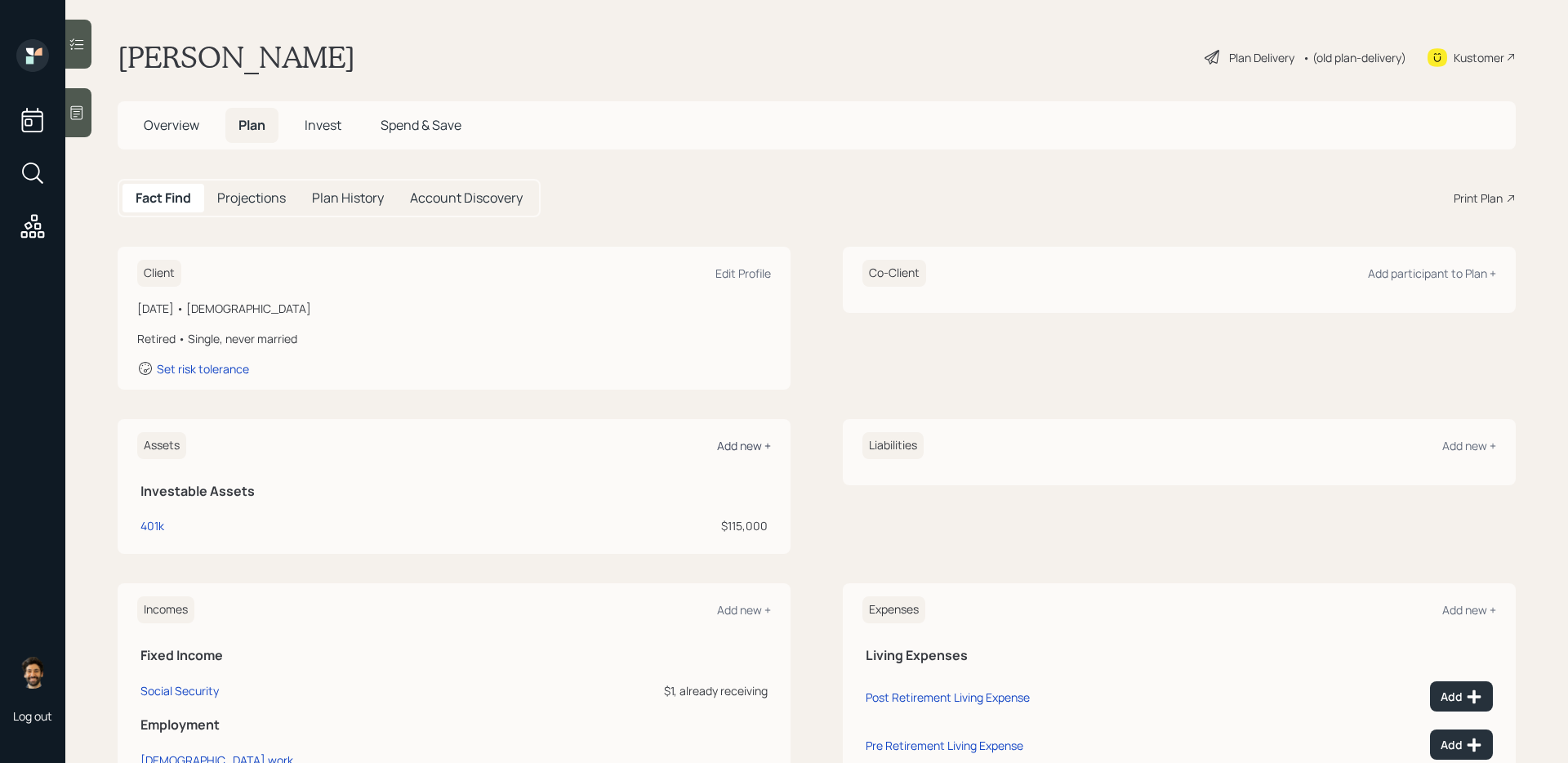
click at [750, 440] on div "Add new +" at bounding box center [744, 446] width 54 height 16
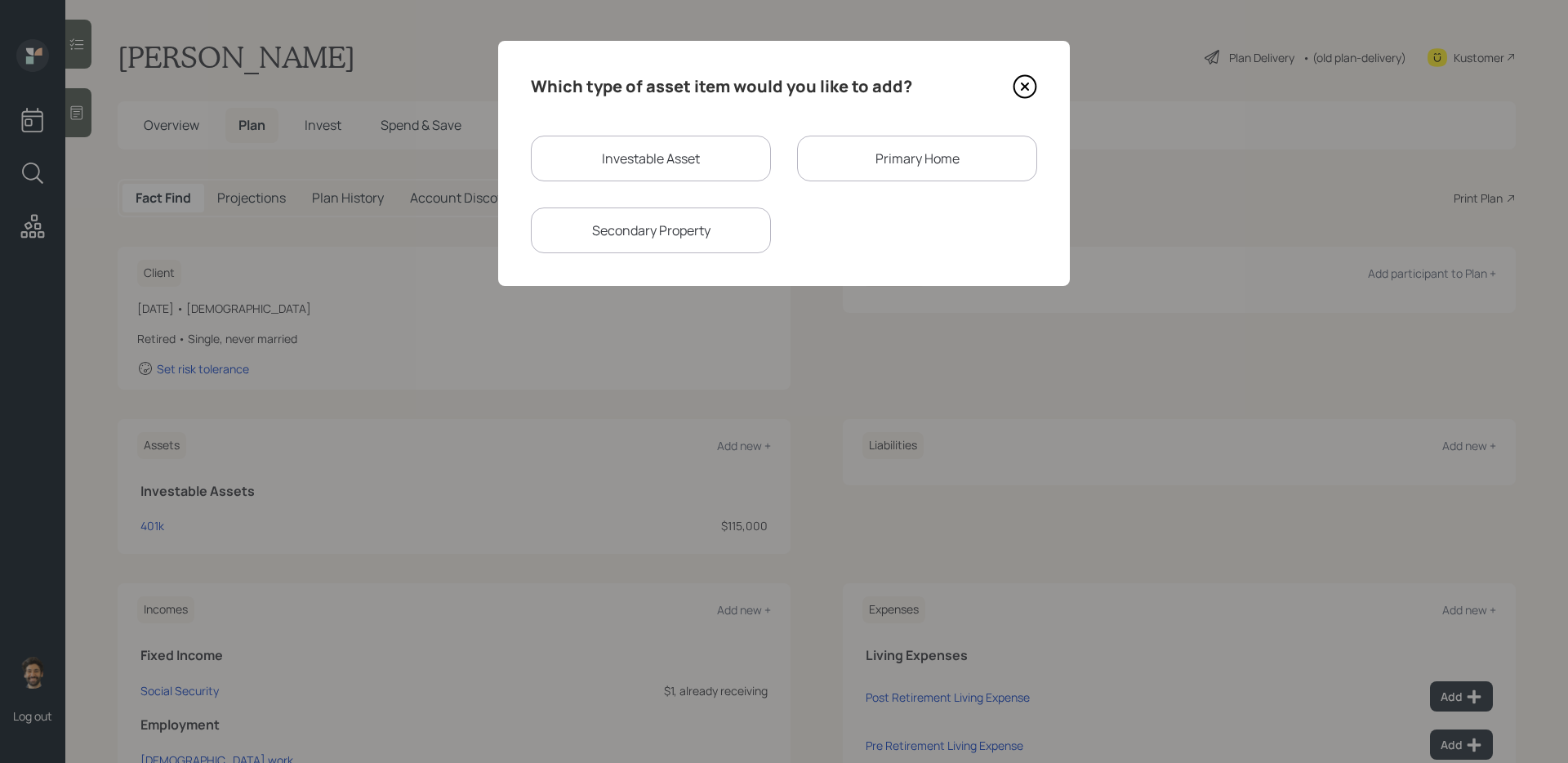
click at [652, 162] on div "Investable Asset" at bounding box center [651, 158] width 241 height 46
select select "taxable"
select select "balanced"
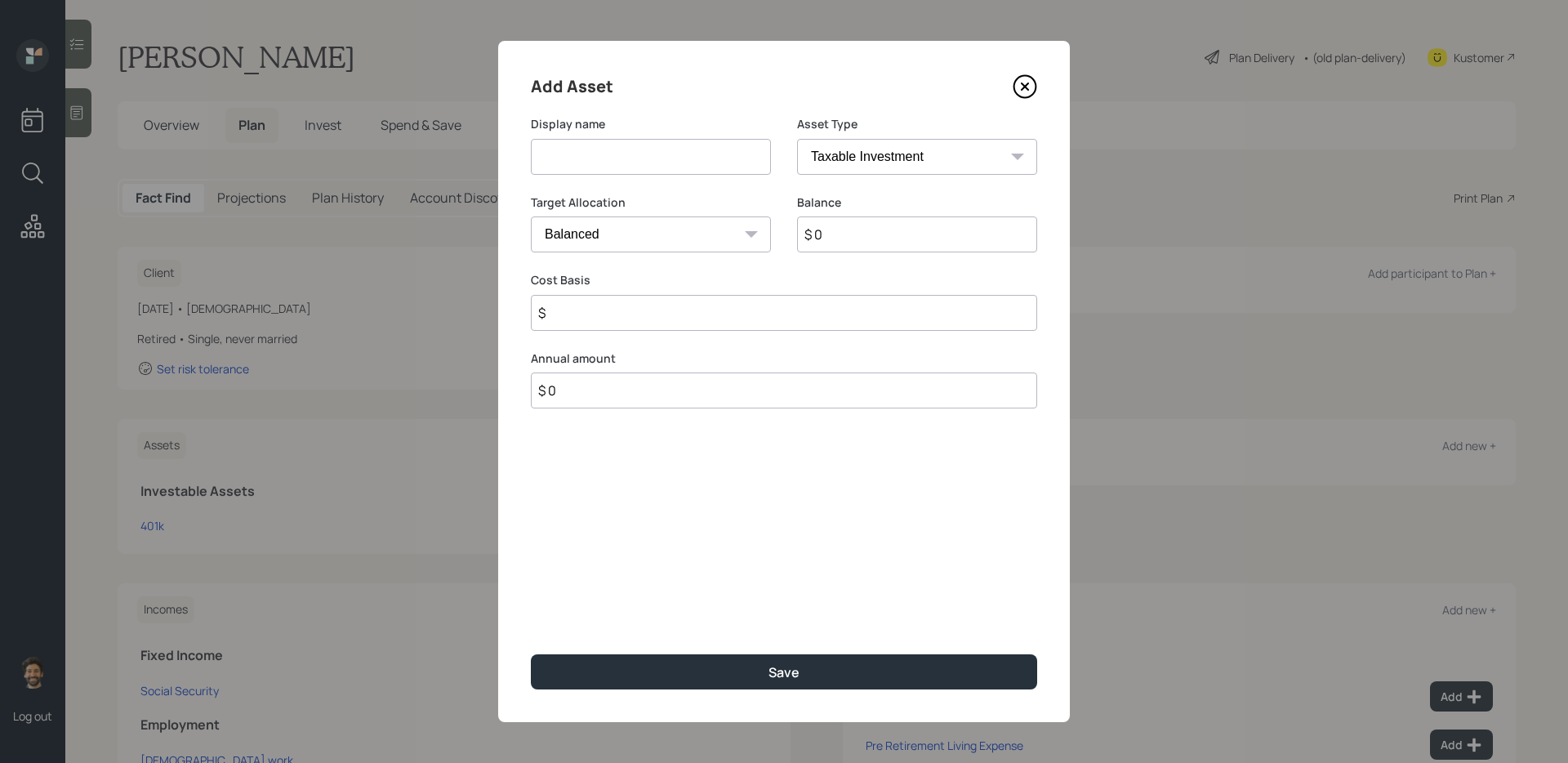
click at [592, 181] on div "Display name" at bounding box center [651, 155] width 241 height 78
click at [579, 168] on input at bounding box center [651, 157] width 241 height 36
type input "Checking / Savings"
click at [864, 236] on input "$ 0" at bounding box center [917, 234] width 241 height 36
type input "$ 100,000"
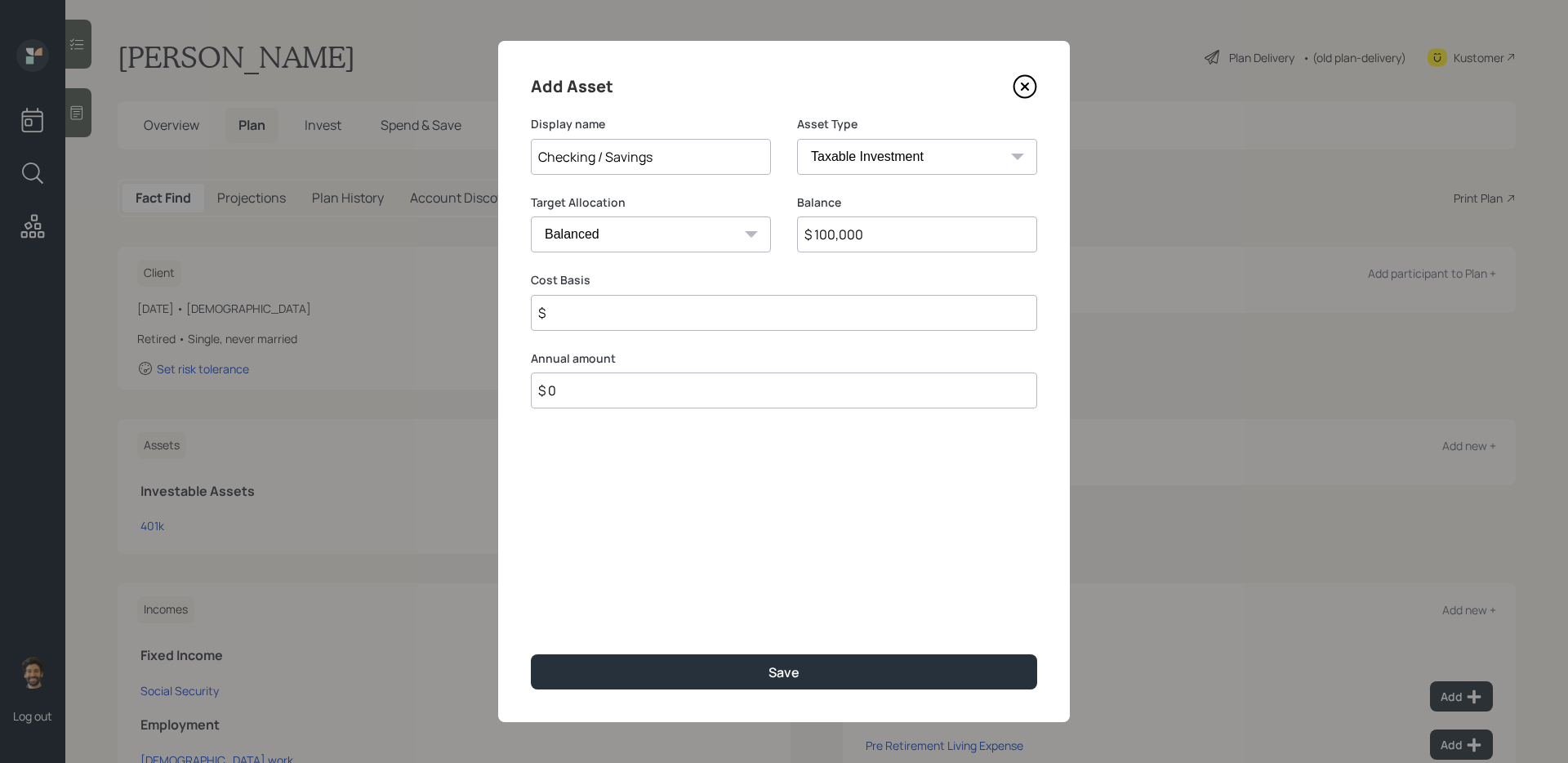
click at [877, 142] on select "SEP [PERSON_NAME] IRA 401(k) [PERSON_NAME] 401(k) 403(b) [PERSON_NAME] 403(b) 4…" at bounding box center [917, 157] width 241 height 36
select select "emergency_fund"
click at [797, 139] on select "SEP [PERSON_NAME] IRA 401(k) [PERSON_NAME] 401(k) 403(b) [PERSON_NAME] 403(b) 4…" at bounding box center [917, 157] width 241 height 36
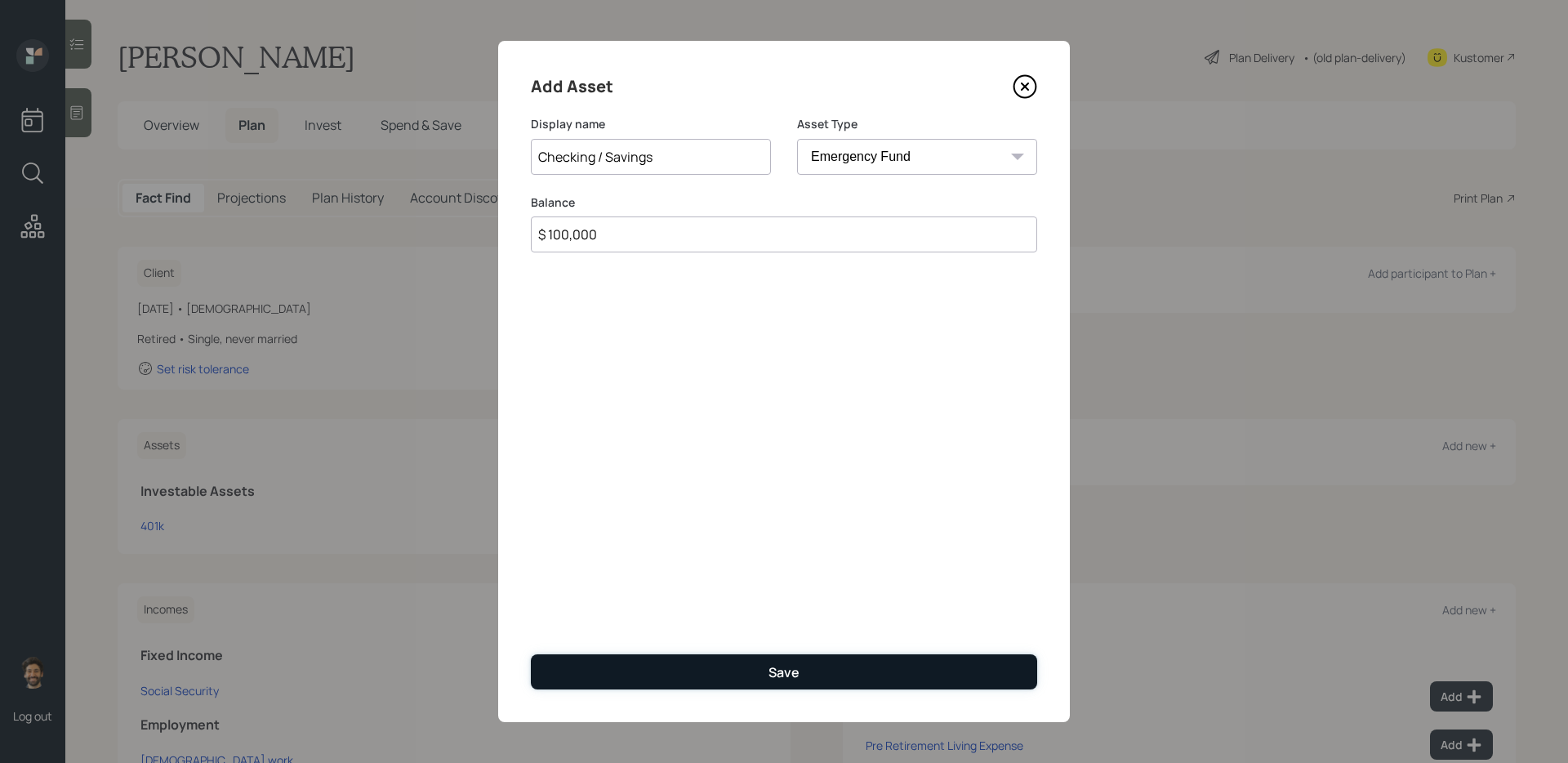
click at [602, 656] on button "Save" at bounding box center [783, 673] width 506 height 35
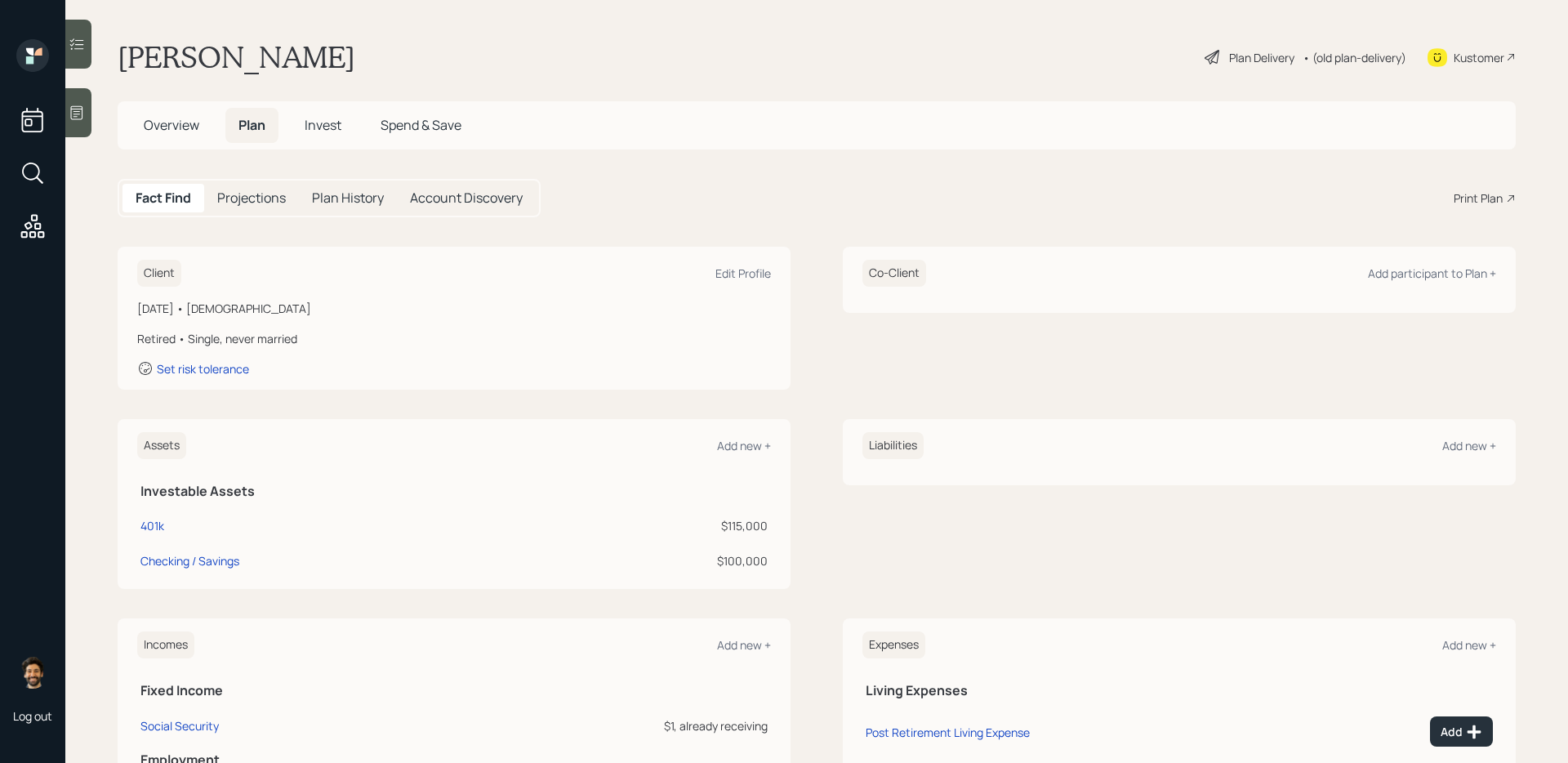
click at [174, 125] on span "Overview" at bounding box center [172, 124] width 56 height 18
